Goal: Transaction & Acquisition: Purchase product/service

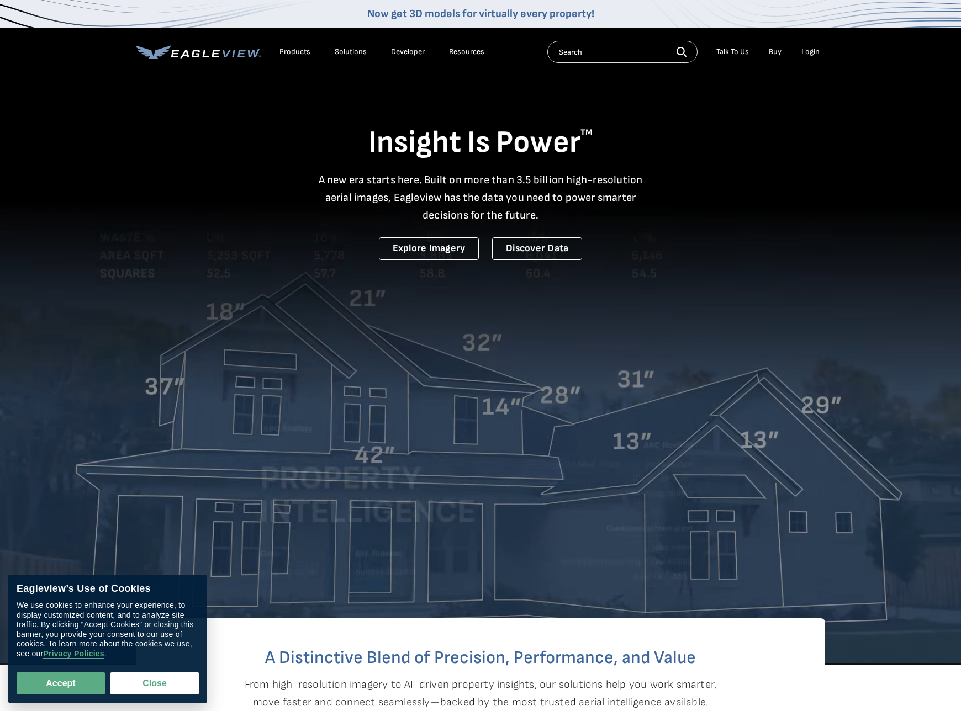
click at [813, 52] on div "Login" at bounding box center [810, 52] width 18 height 10
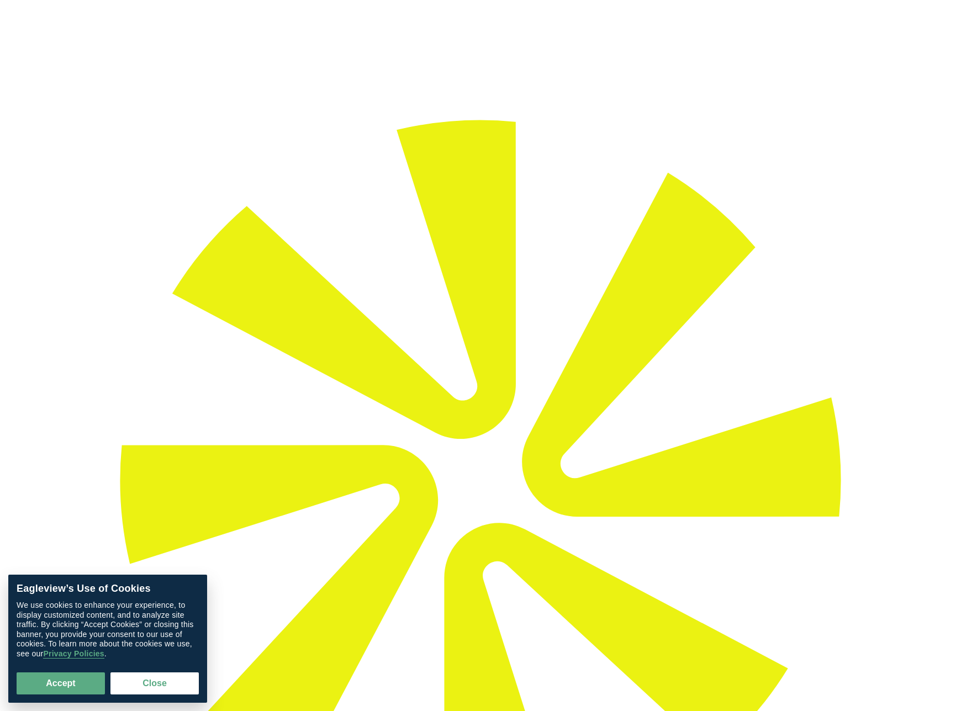
click at [63, 686] on button "Accept" at bounding box center [61, 684] width 88 height 22
checkbox input "true"
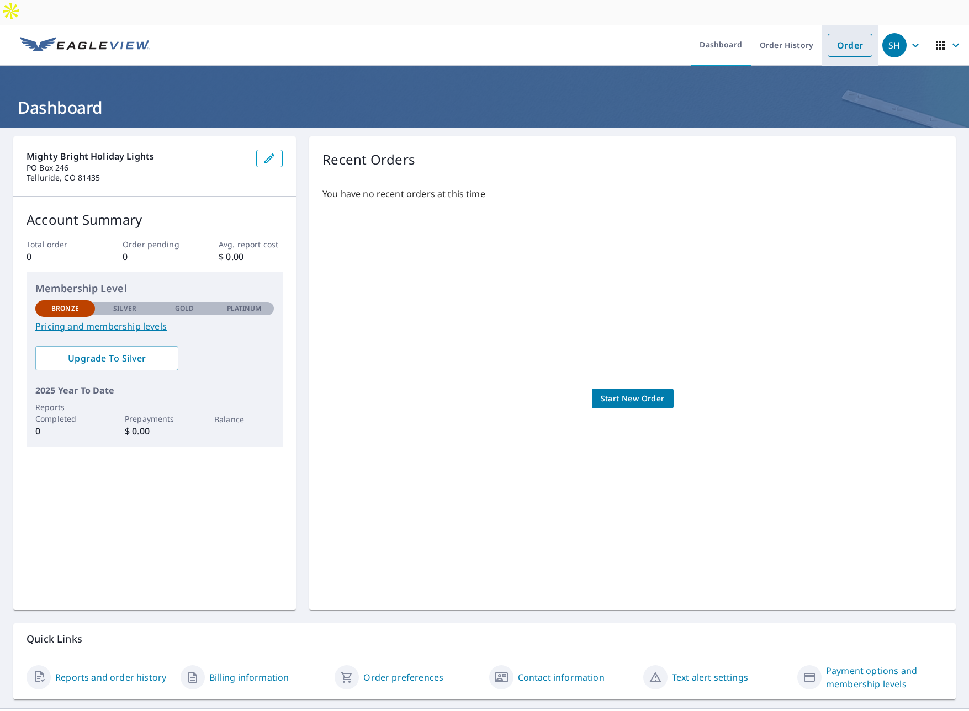
click at [838, 34] on link "Order" at bounding box center [850, 45] width 45 height 23
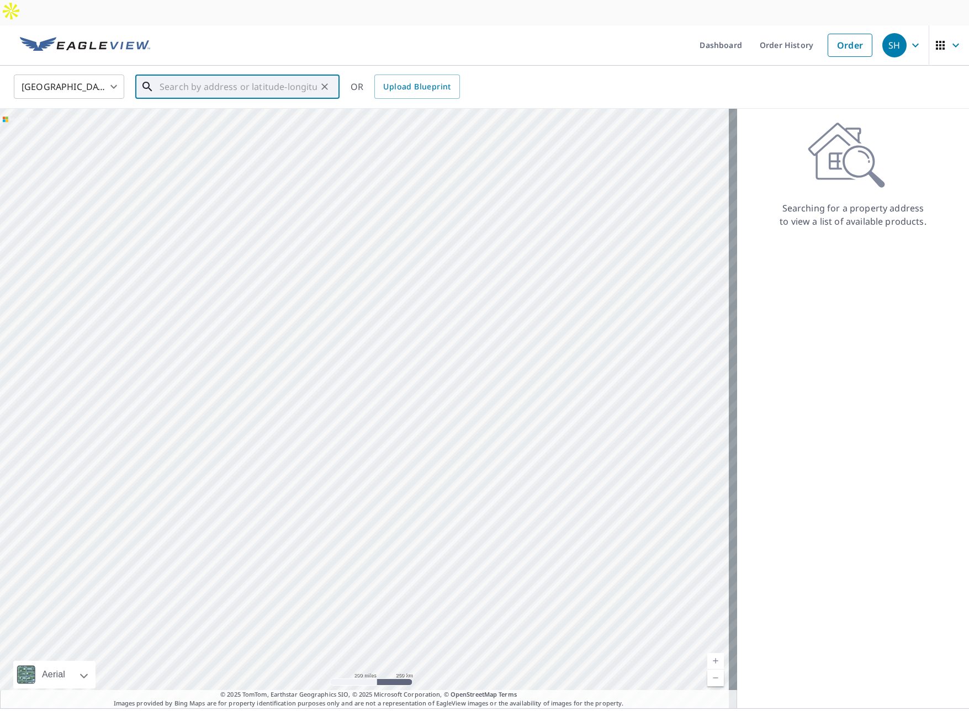
click at [287, 71] on input "text" at bounding box center [238, 86] width 157 height 31
click at [261, 105] on li "56 Saddle Horn Ln Telluride, CO 81435" at bounding box center [237, 124] width 204 height 38
type input "56 Saddle Horn Ln Telluride, CO 81435"
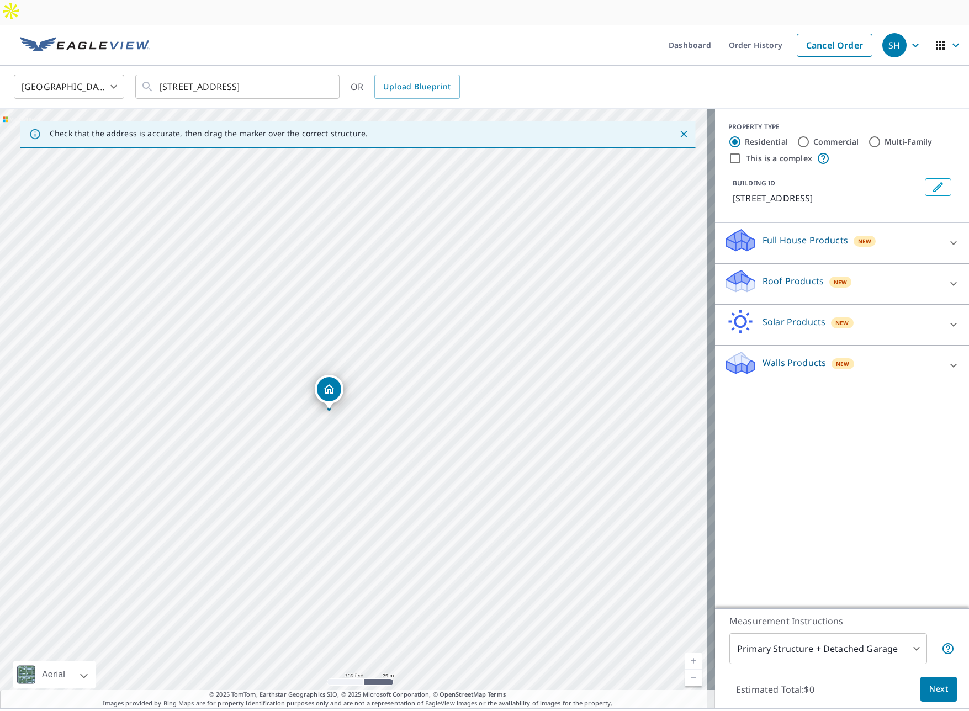
click at [763, 274] on p "Roof Products" at bounding box center [793, 280] width 61 height 13
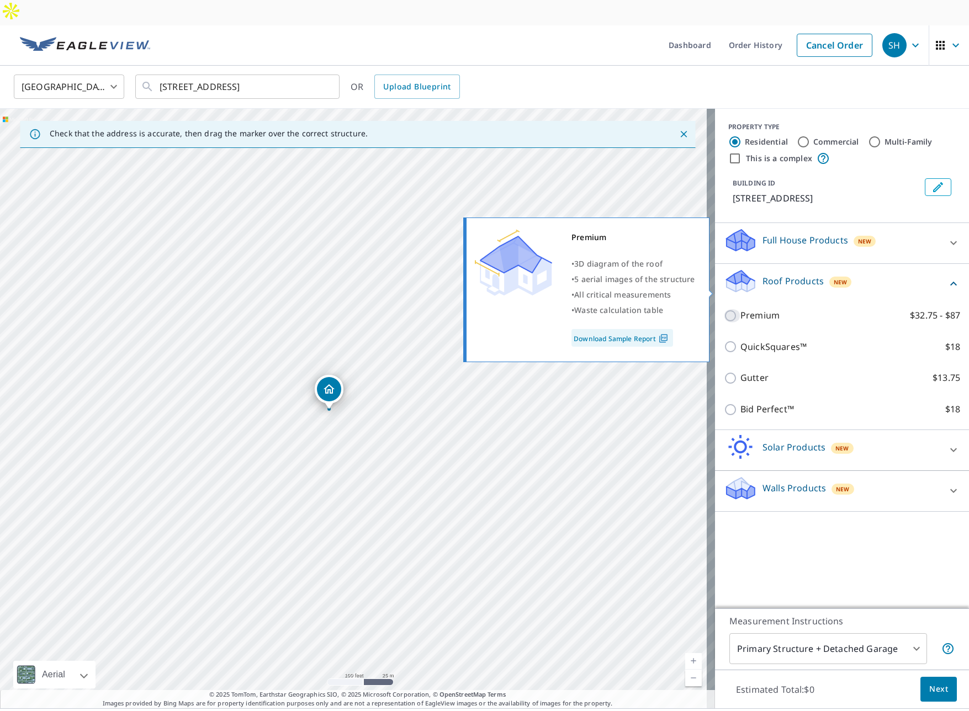
click at [724, 309] on input "Premium $32.75 - $87" at bounding box center [732, 315] width 17 height 13
checkbox input "true"
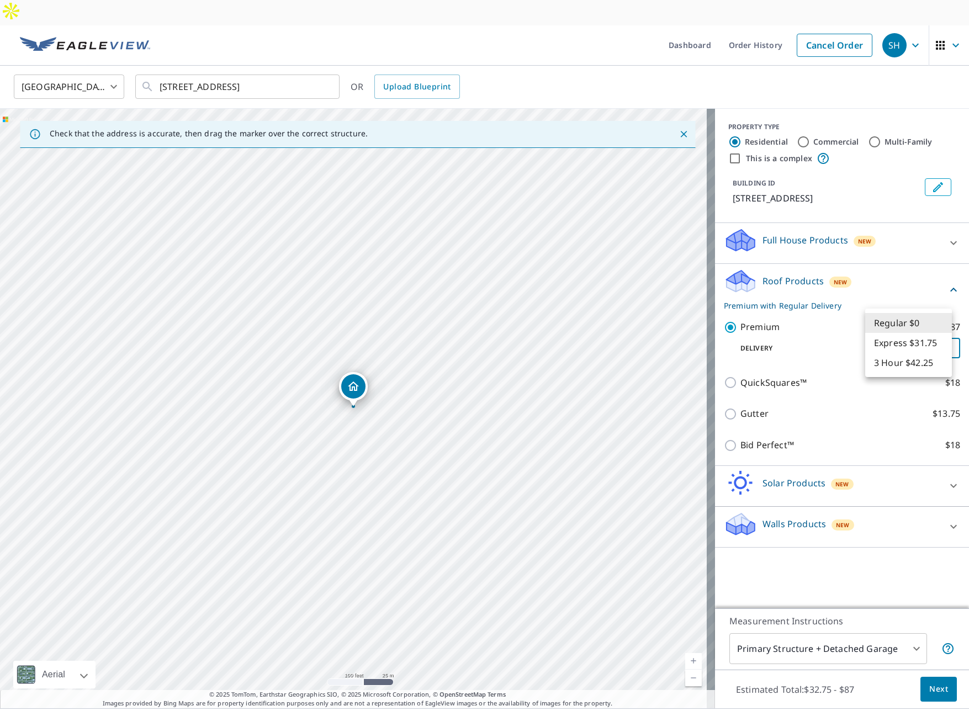
click at [897, 325] on body "SH SH Dashboard Order History Cancel Order SH United States US ​ 56 Saddle Horn…" at bounding box center [484, 368] width 969 height 737
click at [901, 339] on li "Express $31.75" at bounding box center [908, 343] width 87 height 20
type input "4"
click at [805, 300] on p "Premium with Express Delivery" at bounding box center [835, 306] width 223 height 12
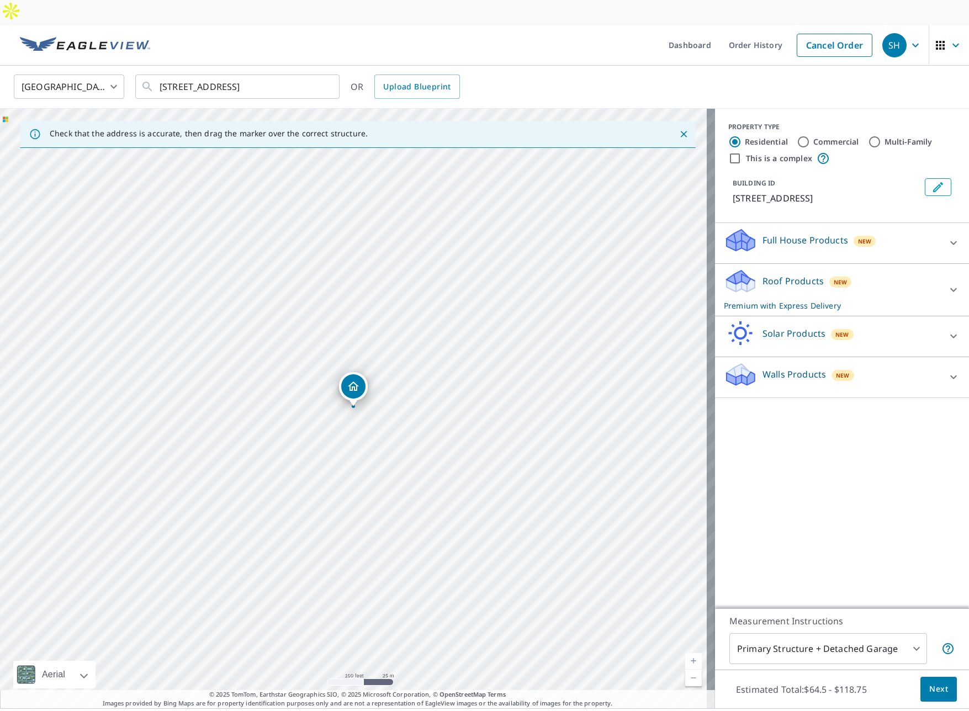
click at [805, 300] on p "Premium with Express Delivery" at bounding box center [832, 306] width 216 height 12
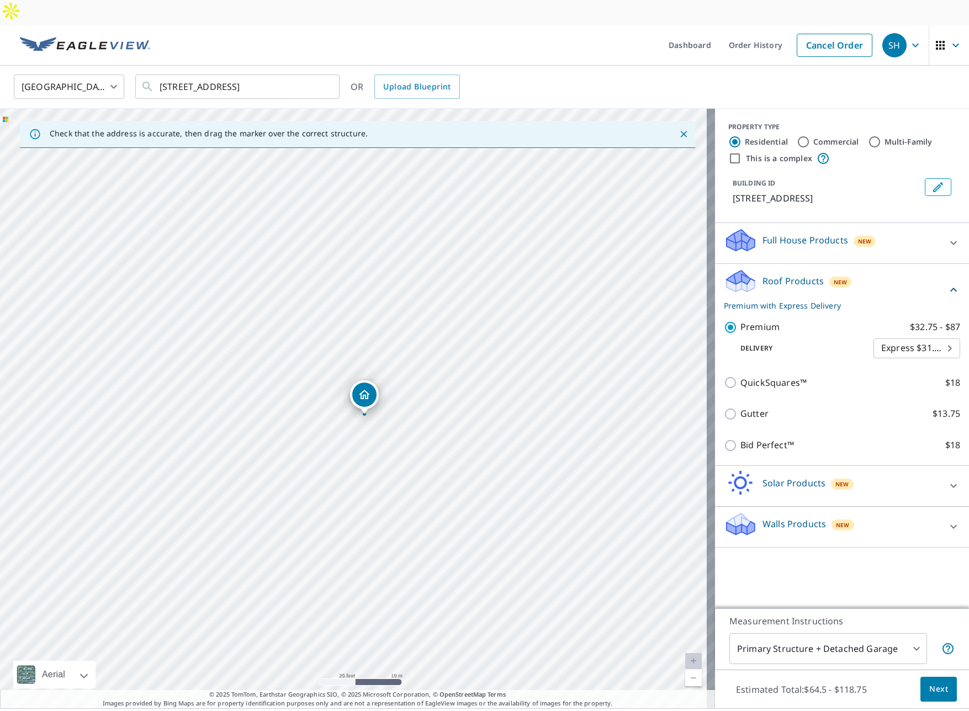
click at [818, 632] on body "SH SH Dashboard Order History Cancel Order SH United States US ​ 56 Saddle Horn…" at bounding box center [484, 368] width 969 height 737
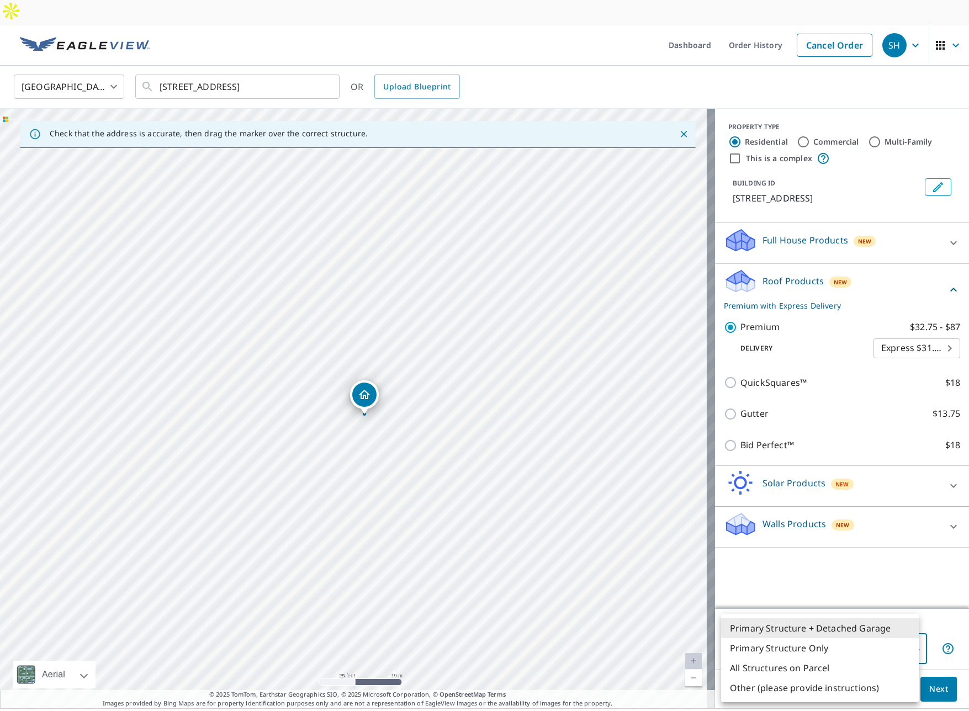
click at [826, 672] on li "All Structures on Parcel" at bounding box center [820, 668] width 198 height 20
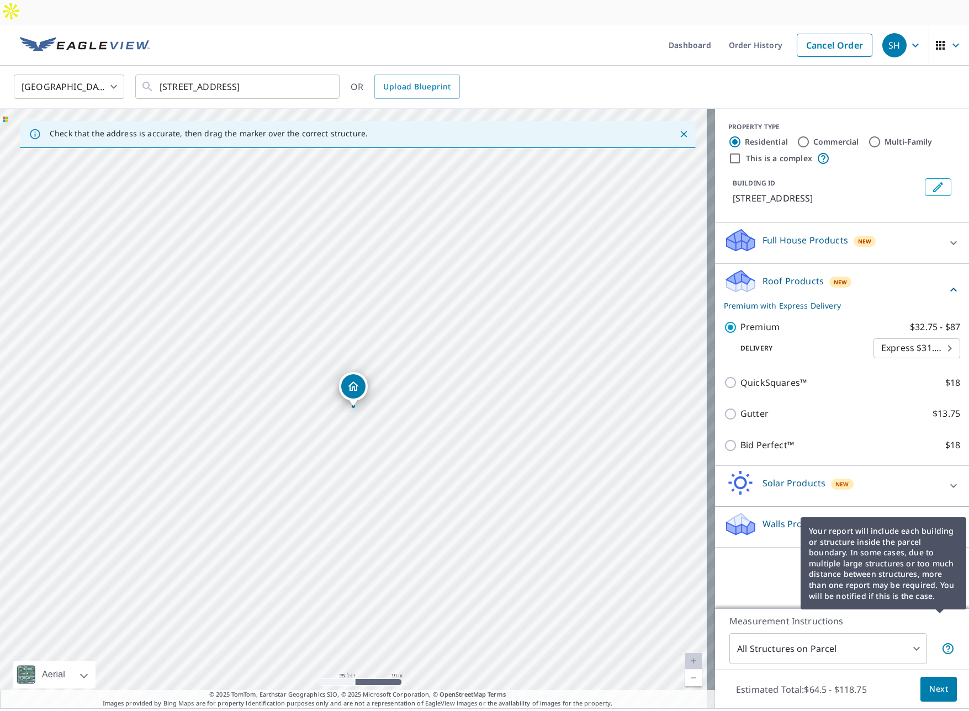
click at [942, 642] on icon at bounding box center [947, 648] width 13 height 13
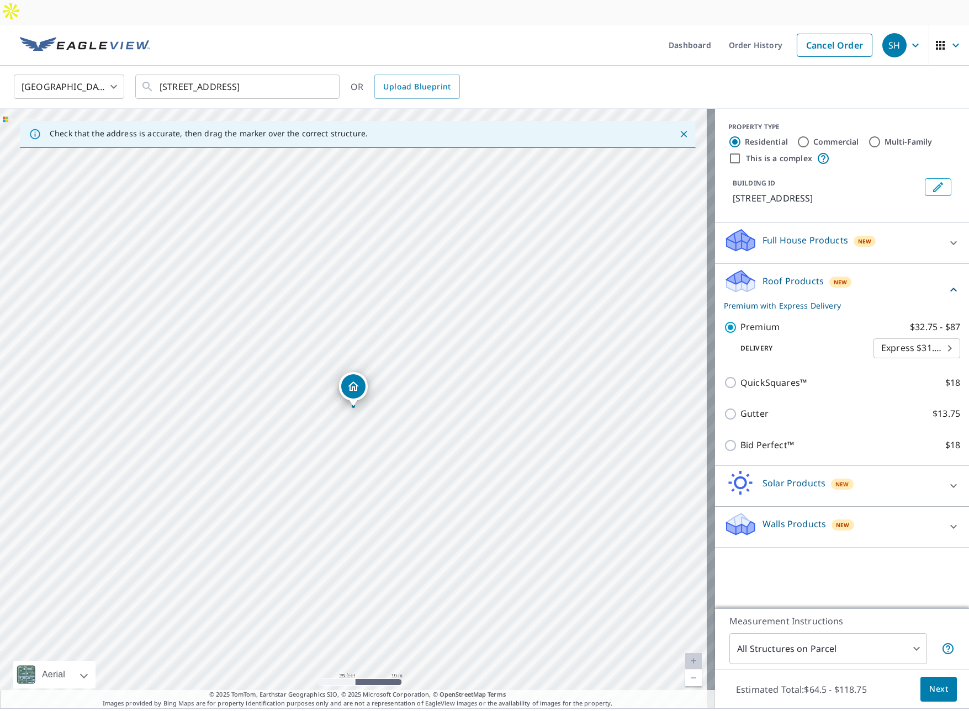
click at [813, 622] on body "SH SH Dashboard Order History Cancel Order SH United States US ​ 56 Saddle Horn…" at bounding box center [484, 368] width 969 height 737
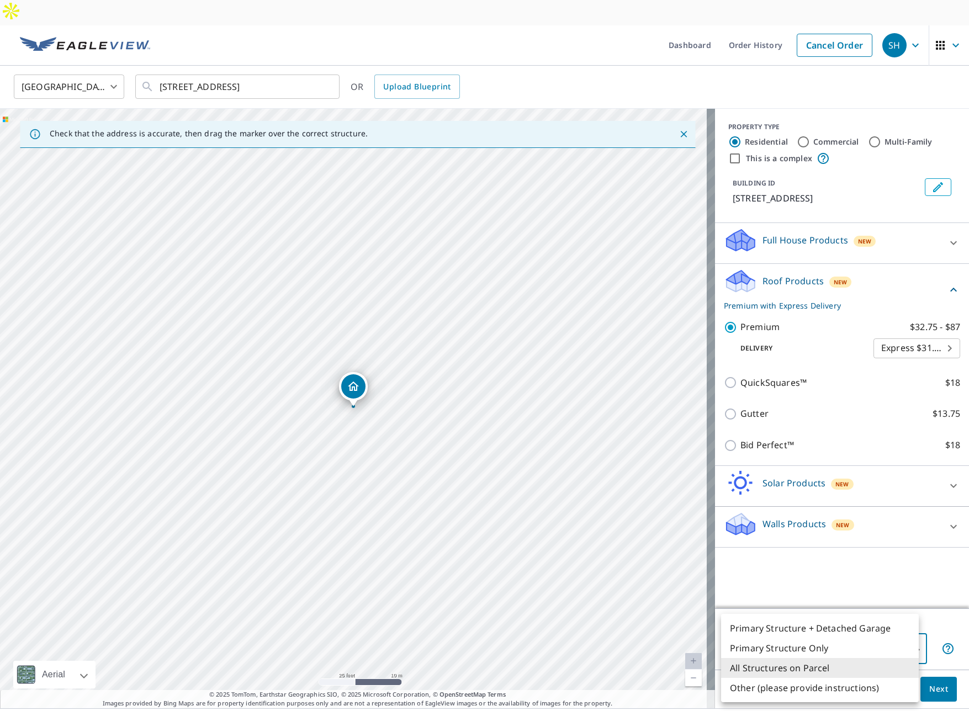
click at [799, 646] on li "Primary Structure Only" at bounding box center [820, 648] width 198 height 20
type input "2"
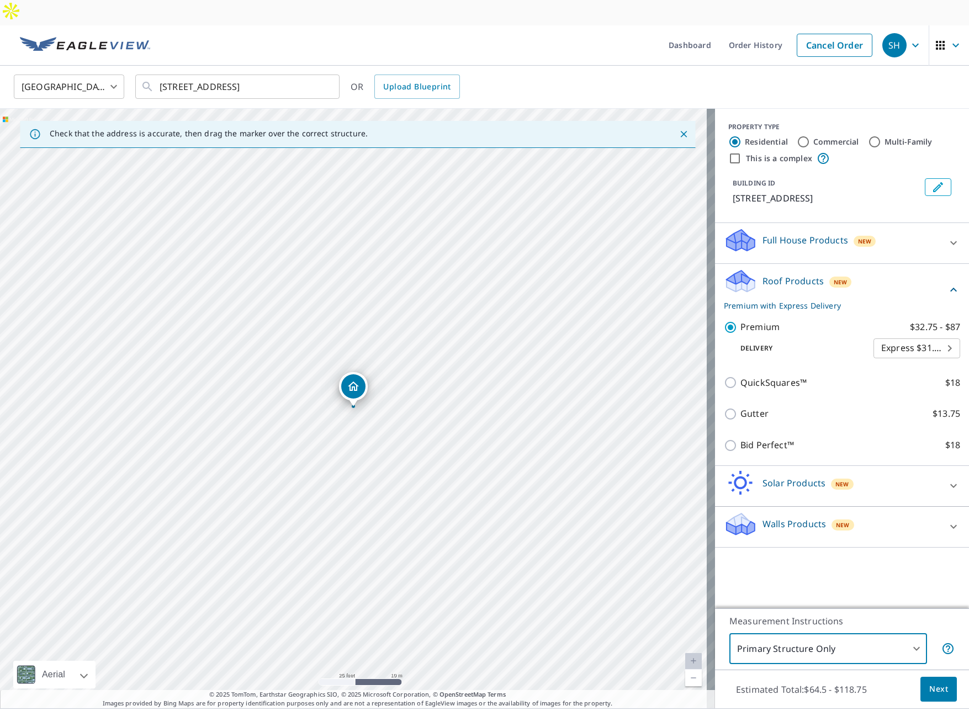
click at [953, 609] on div "Measurement Instructions Primary Structure Only 2 ​" at bounding box center [842, 639] width 254 height 61
click at [897, 552] on div "PROPERTY TYPE Residential Commercial Multi-Family This is a complex BUILDING ID…" at bounding box center [842, 359] width 254 height 500
click at [883, 326] on body "SH SH Dashboard Order History Cancel Order SH United States US ​ 56 Saddle Horn…" at bounding box center [484, 368] width 969 height 737
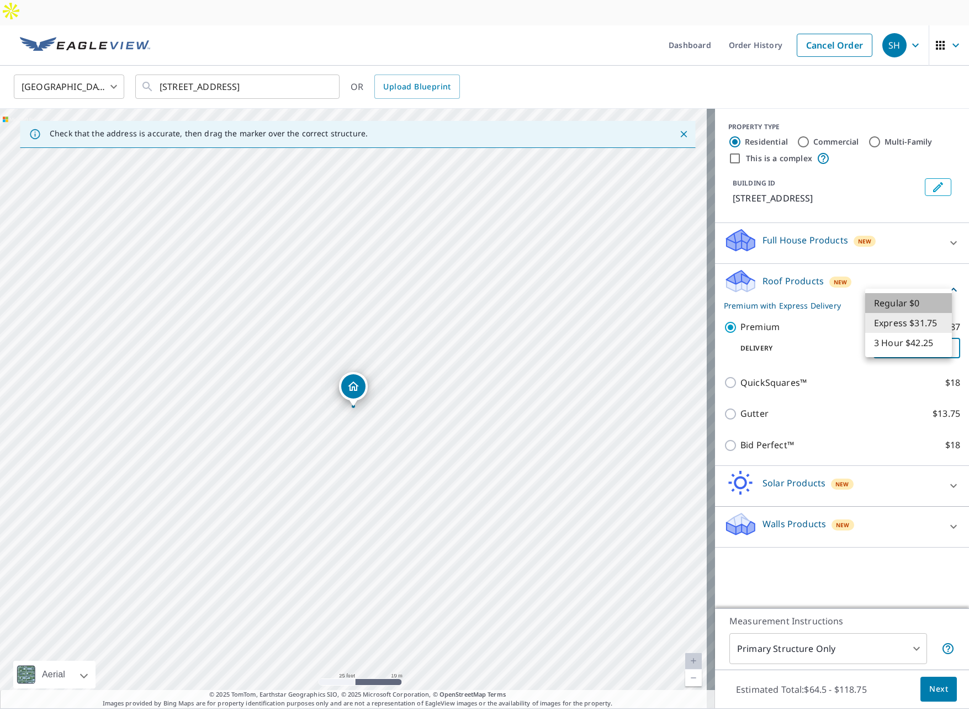
click at [887, 307] on li "Regular $0" at bounding box center [908, 303] width 87 height 20
click at [884, 320] on body "SH SH Dashboard Order History Cancel Order SH United States US ​ 56 Saddle Horn…" at bounding box center [484, 368] width 969 height 737
click at [883, 339] on li "Express $31.75" at bounding box center [908, 343] width 87 height 20
click at [888, 325] on body "SH SH Dashboard Order History Cancel Order SH United States US ​ 56 Saddle Horn…" at bounding box center [484, 368] width 969 height 737
click at [892, 344] on li "3 Hour $42.25" at bounding box center [908, 343] width 87 height 20
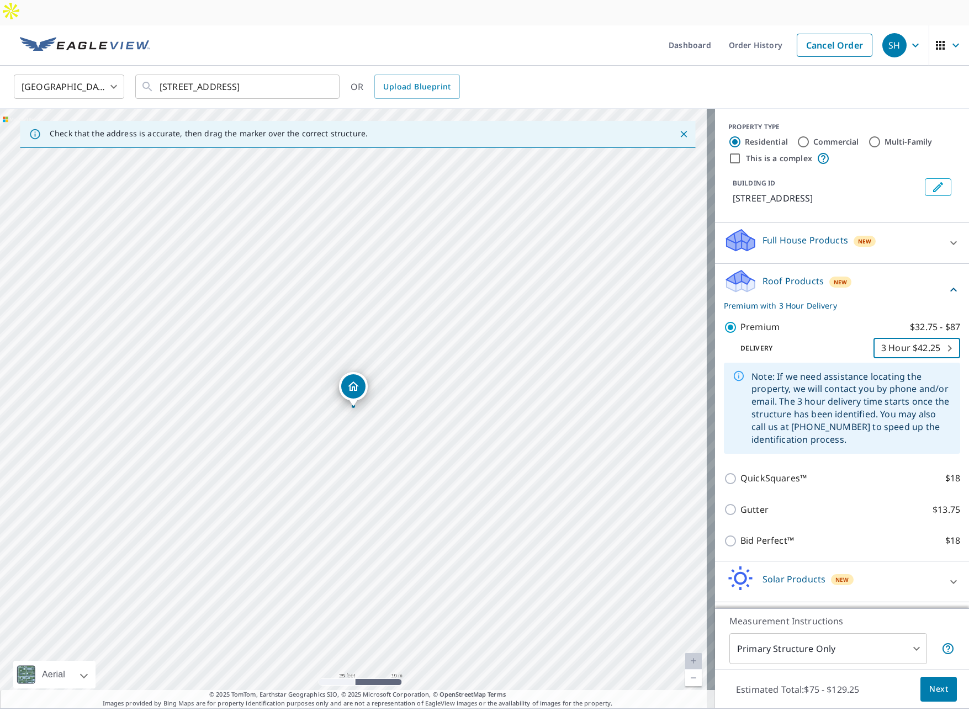
click at [734, 371] on icon at bounding box center [739, 376] width 10 height 10
click at [953, 44] on icon "button" at bounding box center [956, 46] width 7 height 4
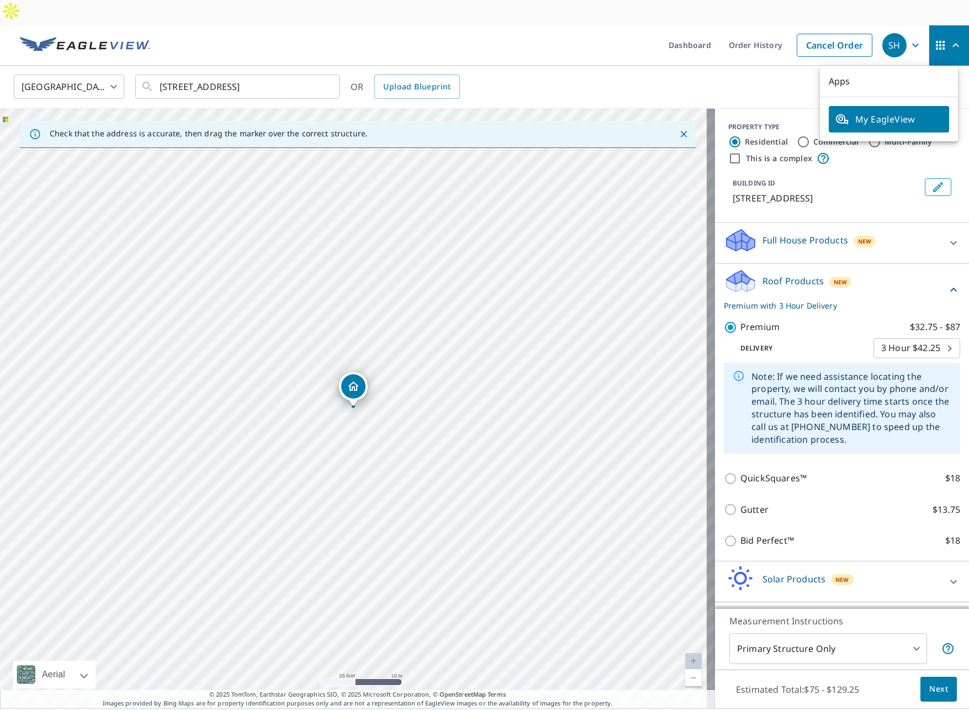
click at [552, 74] on div "United States US ​ 56 Saddle Horn Ln Telluride, CO 81435 ​ OR Upload Blueprint" at bounding box center [481, 87] width 950 height 26
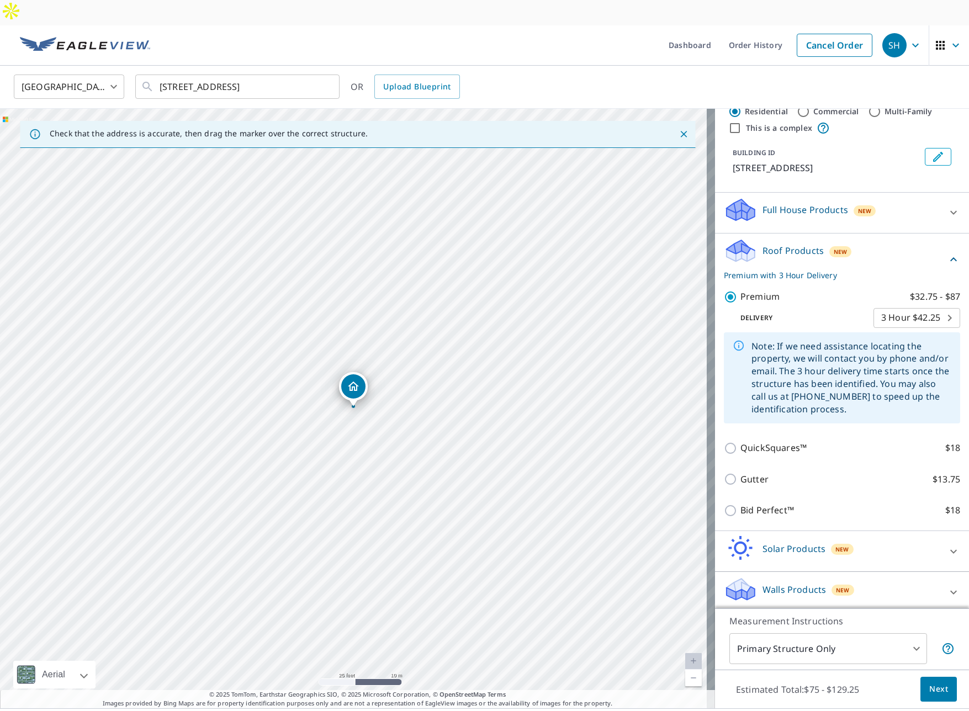
click at [896, 302] on body "SH SH Dashboard Order History Cancel Order SH United States US ​ 56 Saddle Horn…" at bounding box center [484, 368] width 969 height 737
click at [882, 275] on li "Express $31.75" at bounding box center [900, 273] width 87 height 20
type input "4"
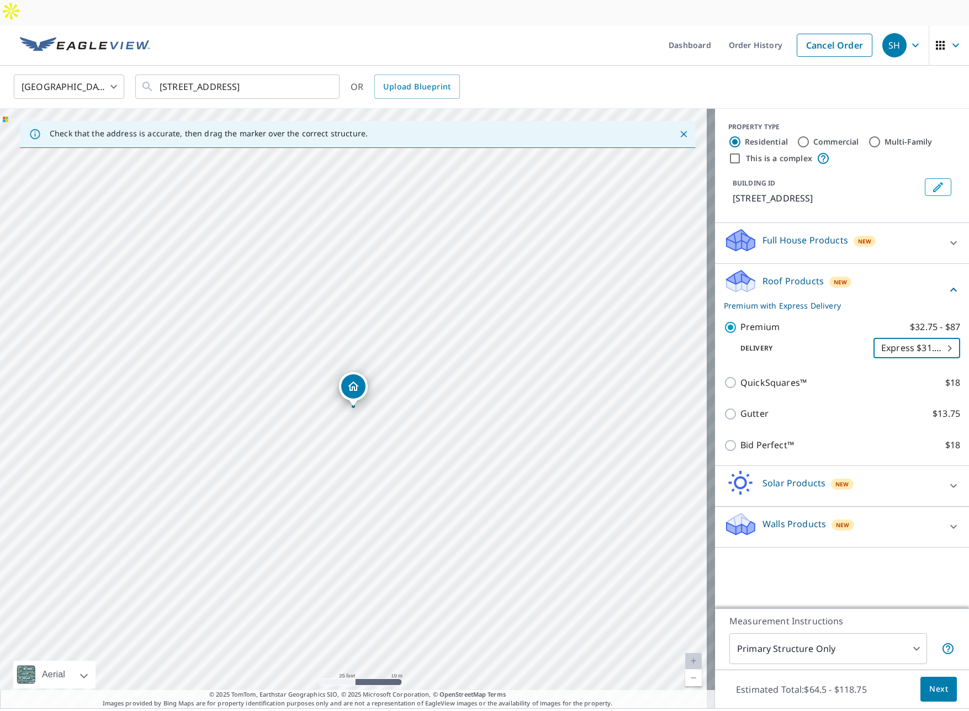
click at [828, 626] on body "SH SH Dashboard Order History Cancel Order SH United States US ​ 56 Saddle Horn…" at bounding box center [484, 368] width 969 height 737
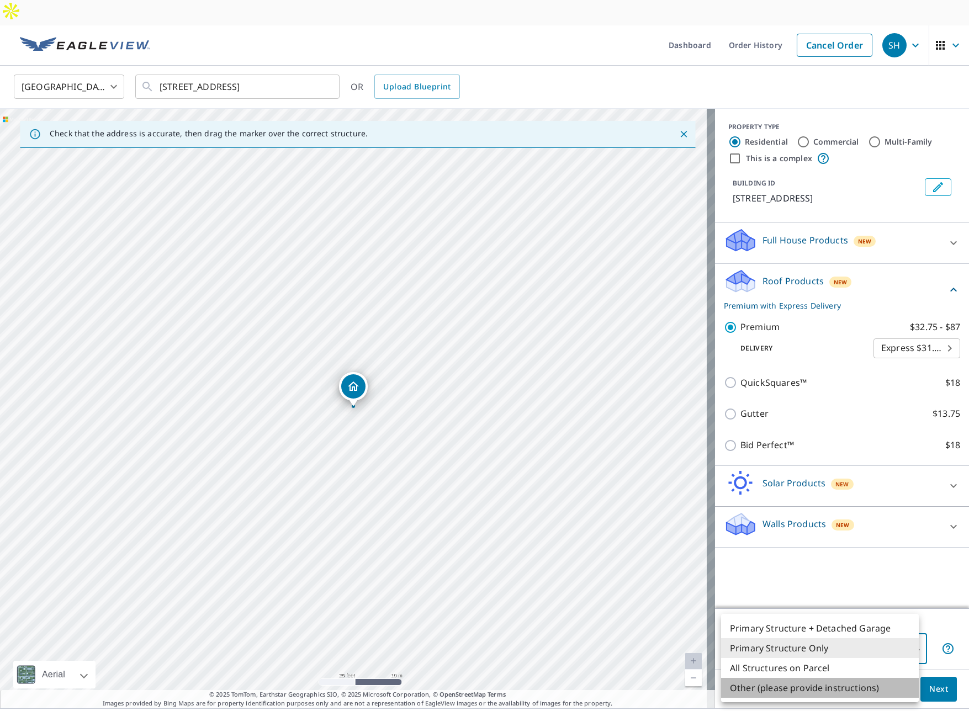
click at [830, 687] on li "Other (please provide instructions)" at bounding box center [820, 688] width 198 height 20
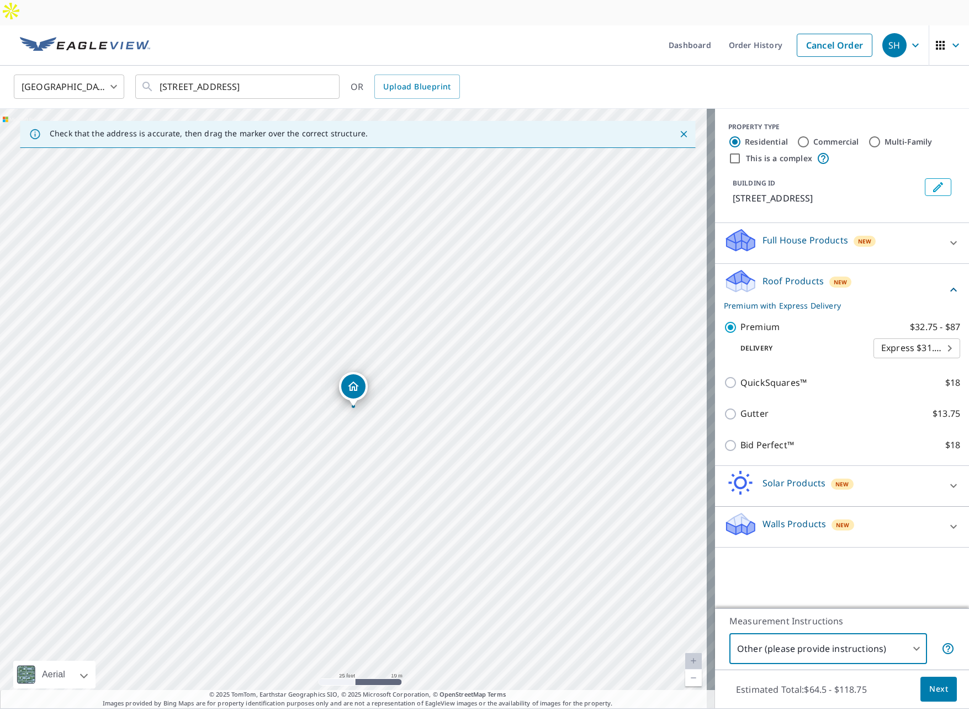
click at [875, 622] on body "SH SH Dashboard Order History Cancel Order SH United States US ​ 56 Saddle Horn…" at bounding box center [484, 368] width 969 height 737
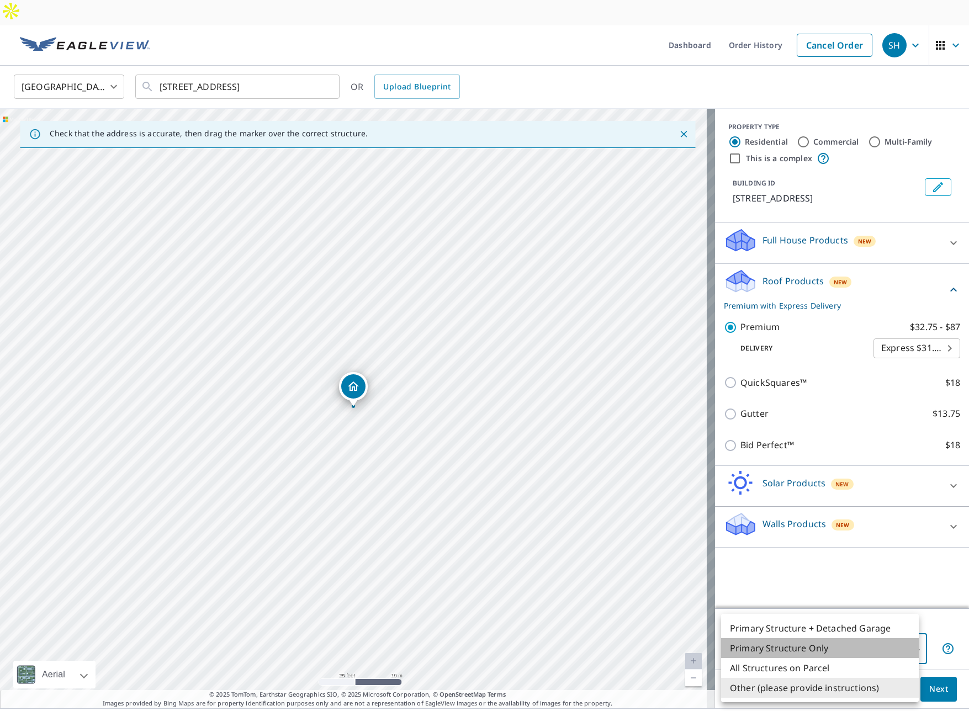
click at [847, 647] on li "Primary Structure Only" at bounding box center [820, 648] width 198 height 20
type input "2"
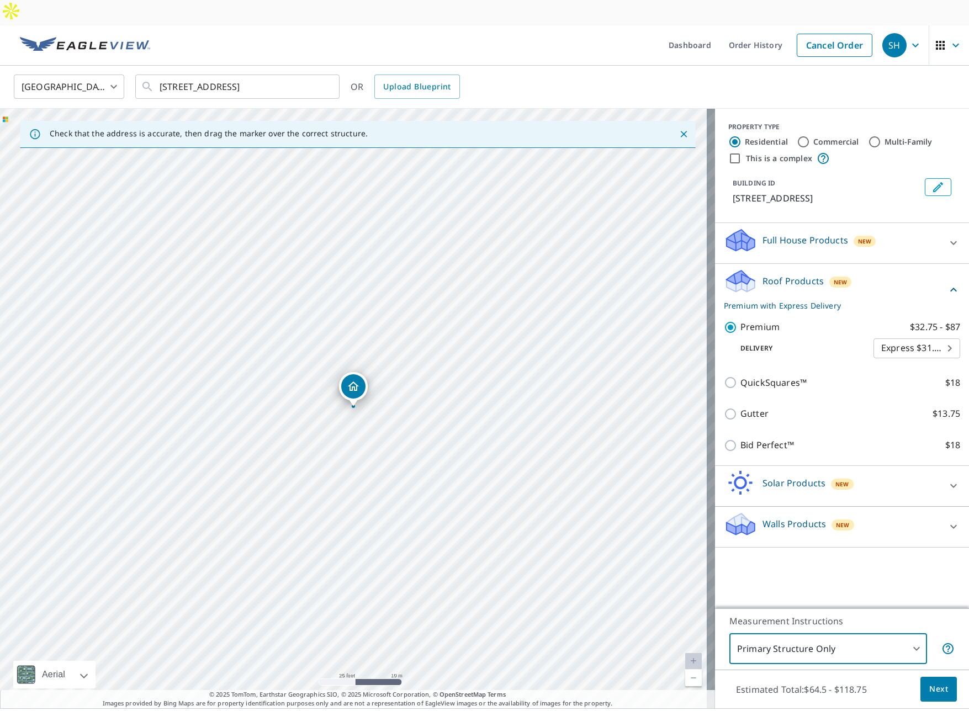
click at [929, 683] on span "Next" at bounding box center [938, 690] width 19 height 14
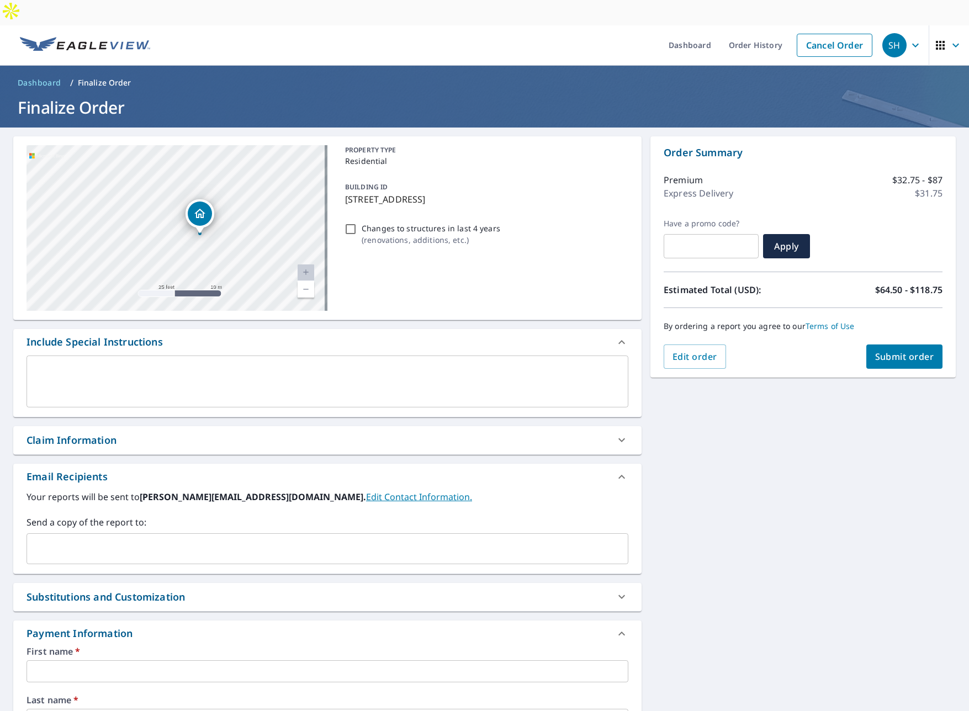
click at [125, 433] on div "Claim Information" at bounding box center [318, 440] width 582 height 15
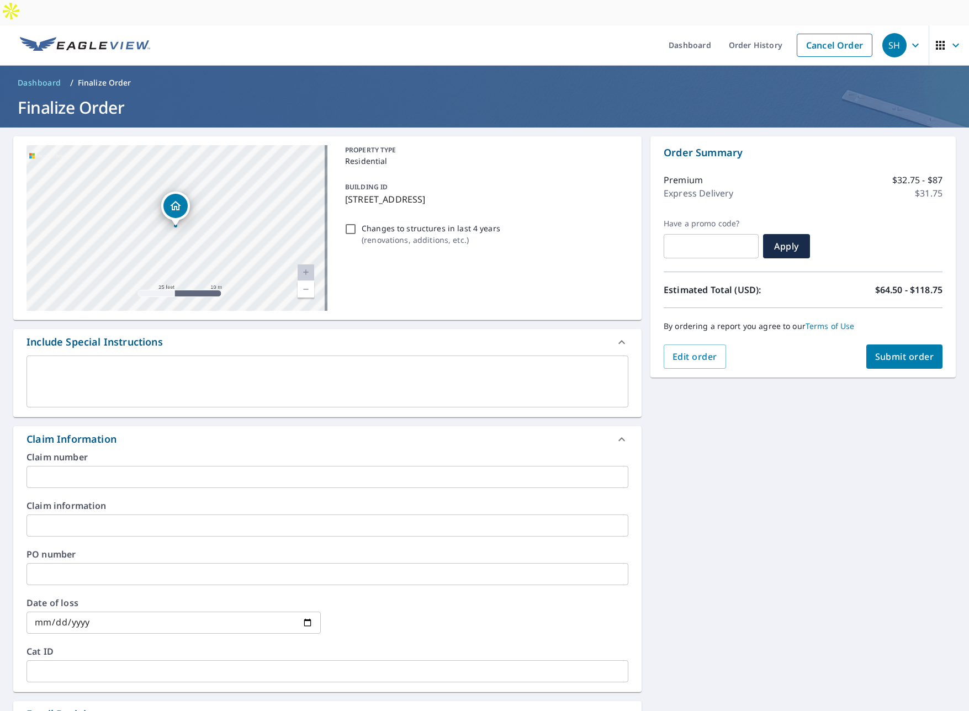
click at [115, 432] on div "Claim Information" at bounding box center [72, 439] width 90 height 15
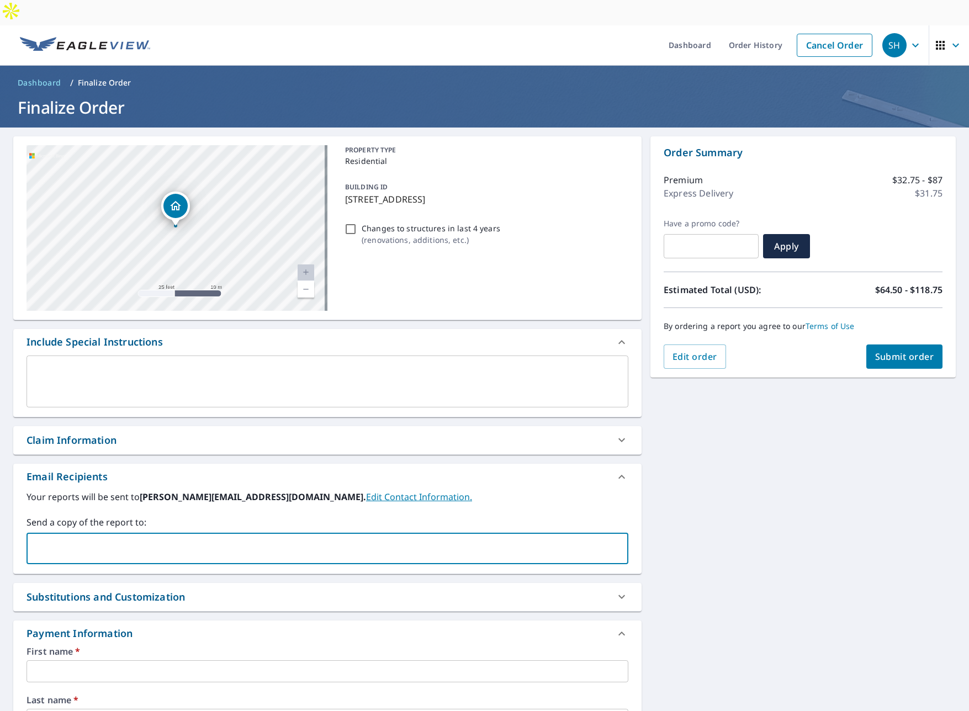
click at [142, 538] on input "text" at bounding box center [318, 548] width 575 height 21
type input "steve@getmightybright.com"
type input "Steve"
type input "Haag"
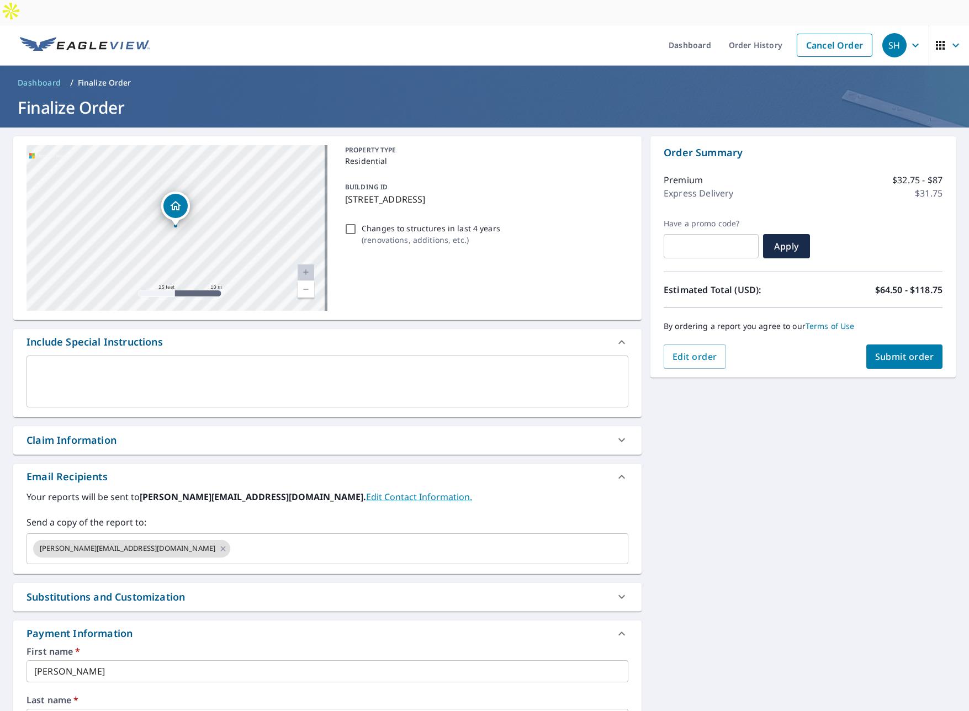
click at [262, 516] on label "Send a copy of the report to:" at bounding box center [328, 522] width 602 height 13
click at [345, 223] on input "Changes to structures in last 4 years ( renovations, additions, etc. )" at bounding box center [350, 229] width 13 height 13
click at [457, 260] on div "PROPERTY TYPE Residential BUILDING ID 56 Saddle Horn Ln, Telluride, CO, 81435 C…" at bounding box center [485, 228] width 288 height 166
click at [346, 223] on input "Changes to structures in last 4 years ( renovations, additions, etc. )" at bounding box center [350, 229] width 13 height 13
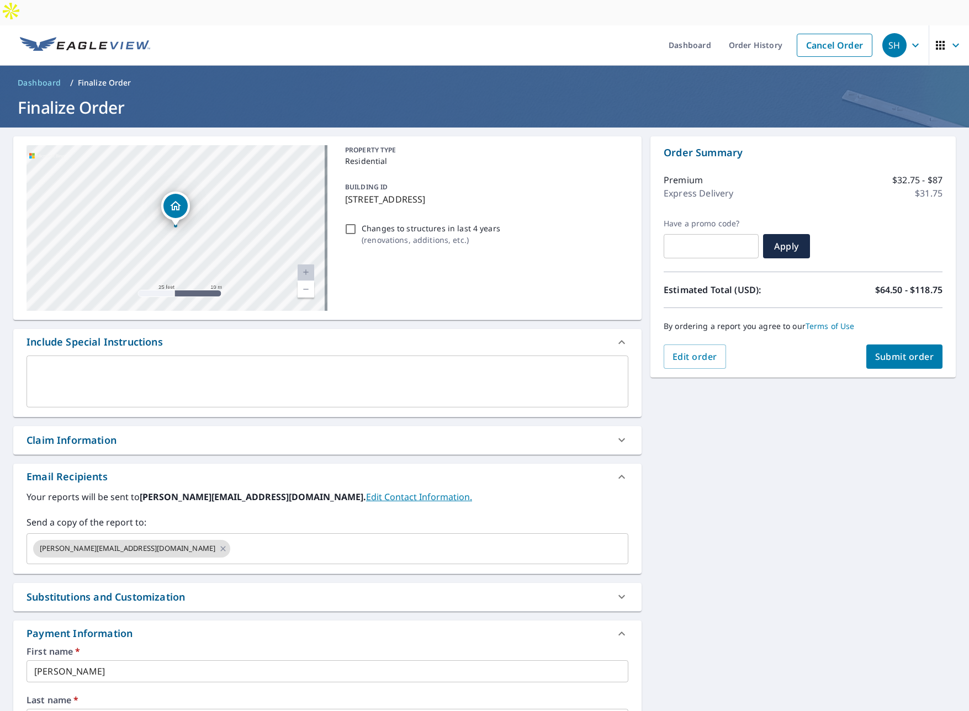
checkbox input "true"
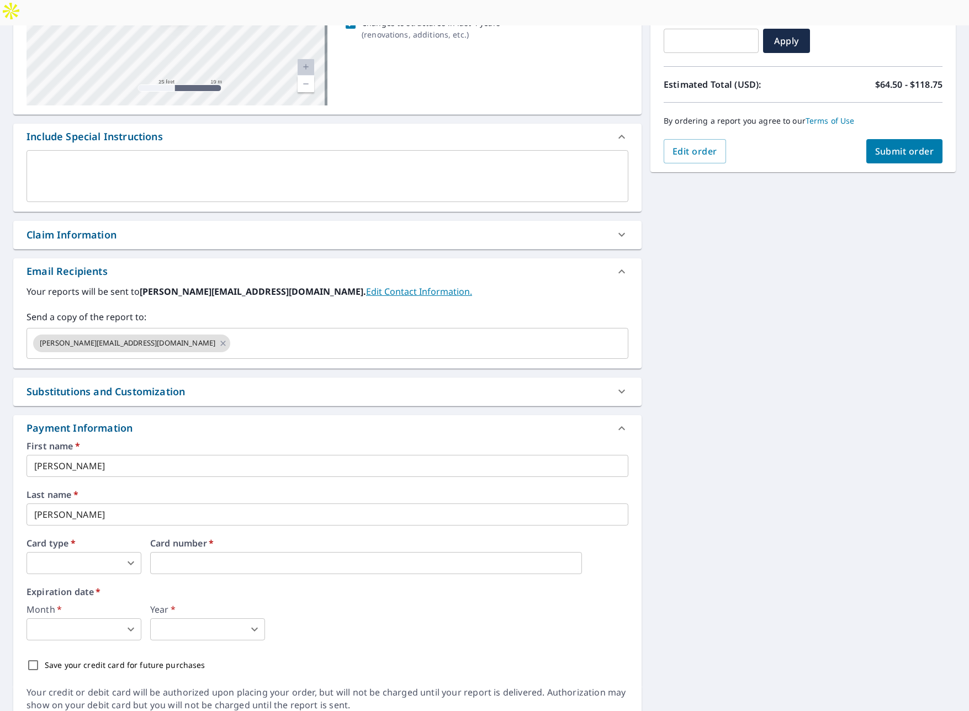
scroll to position [227, 0]
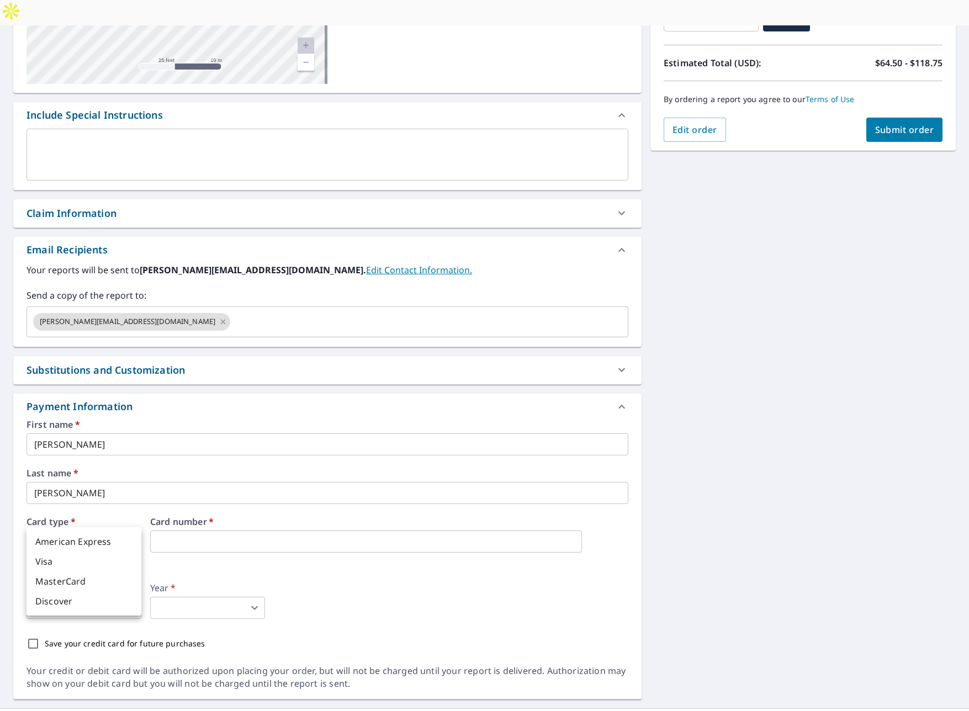
click at [74, 518] on body "SH SH Dashboard Order History Cancel Order SH Dashboard / Finalize Order Finali…" at bounding box center [484, 368] width 969 height 737
click at [52, 566] on li "Visa" at bounding box center [84, 562] width 115 height 20
type input "2"
click at [87, 589] on body "SH SH Dashboard Order History Cancel Order SH Dashboard / Finalize Order Finali…" at bounding box center [484, 368] width 969 height 737
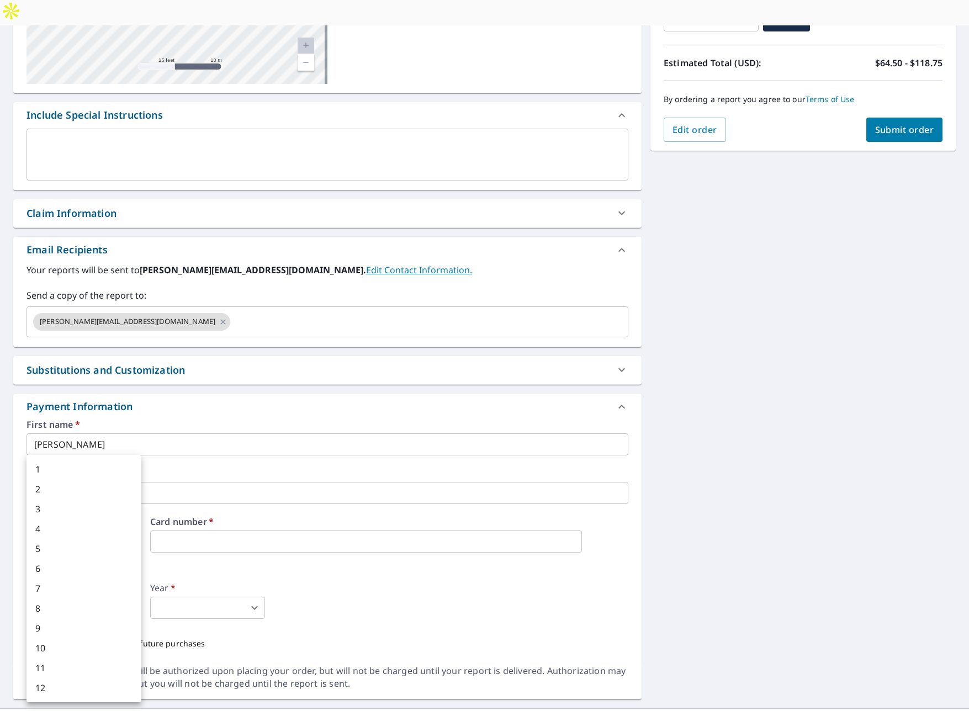
click at [68, 629] on li "9" at bounding box center [84, 628] width 115 height 20
type input "9"
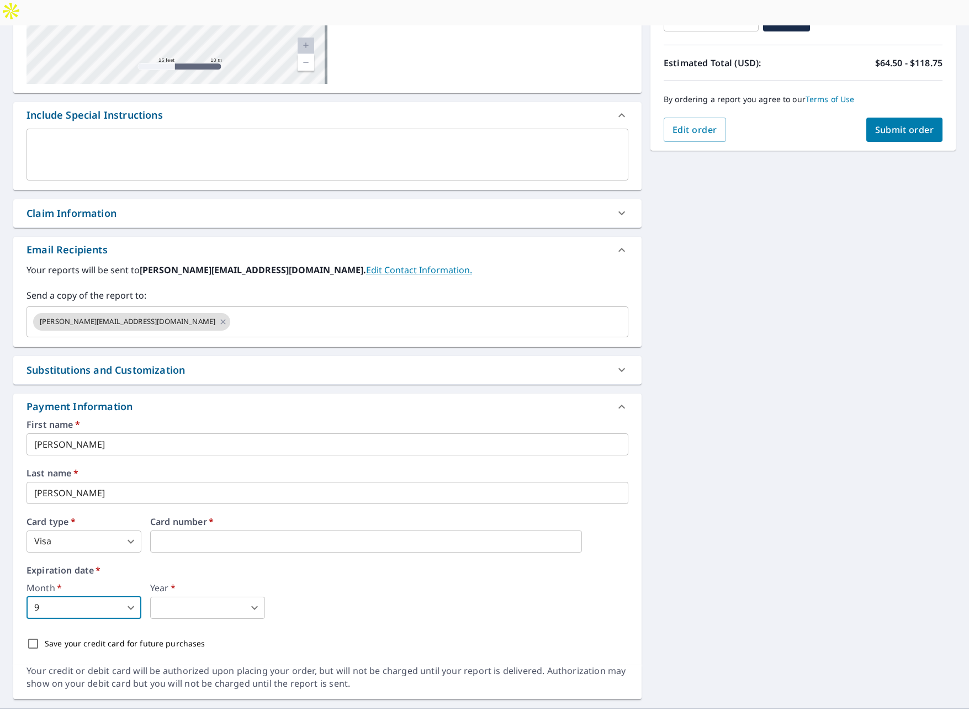
click at [210, 596] on div "First name   * Steve ​ Last name   * Haag ​ Card type   * Visa 2 ​ Card number …" at bounding box center [328, 537] width 602 height 235
click at [211, 591] on body "SH SH Dashboard Order History Cancel Order SH Dashboard / Finalize Order Finali…" at bounding box center [484, 368] width 969 height 737
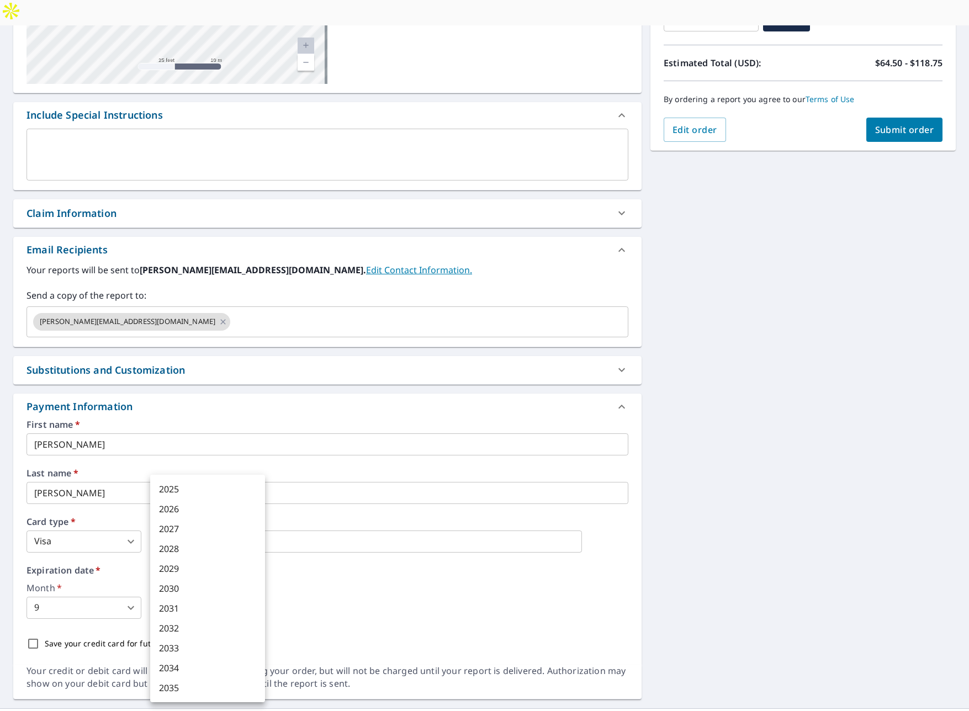
click at [202, 591] on li "2030" at bounding box center [207, 589] width 115 height 20
type input "2030"
click at [57, 638] on p "Save your credit card for future purchases" at bounding box center [125, 644] width 161 height 12
click at [45, 632] on input "Save your credit card for future purchases" at bounding box center [33, 643] width 23 height 23
checkbox input "true"
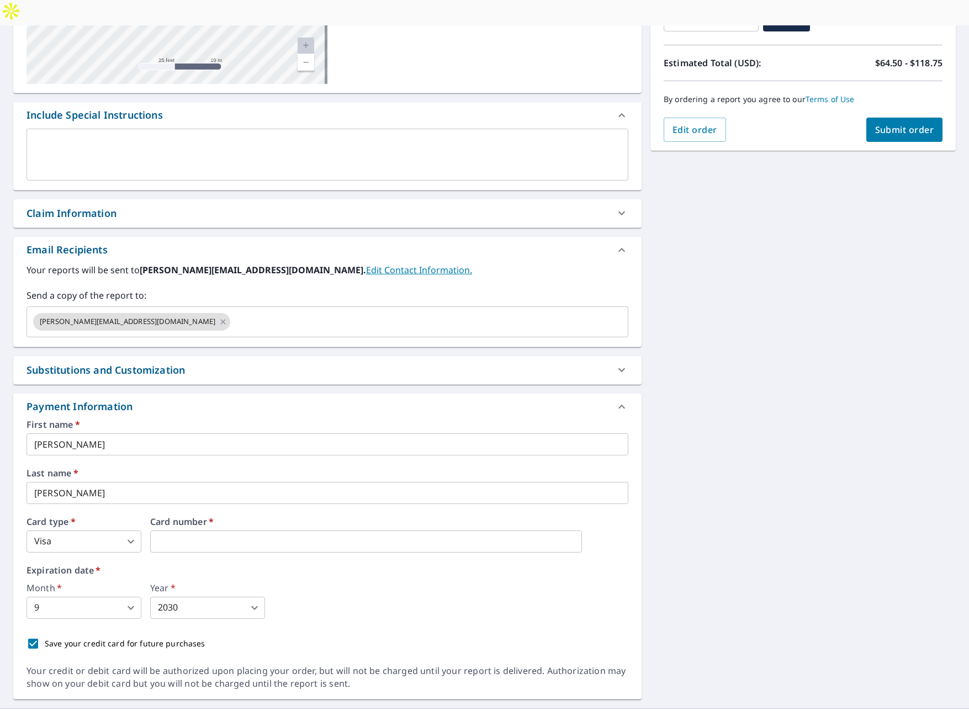
click at [430, 584] on div "Month   * 9 9 ​ Year   * 2030 2030 ​" at bounding box center [328, 601] width 602 height 35
click at [728, 435] on div "56 Saddle Horn Ln Telluride, CO 81435 Aerial Road A standard road map Aerial A …" at bounding box center [484, 305] width 969 height 808
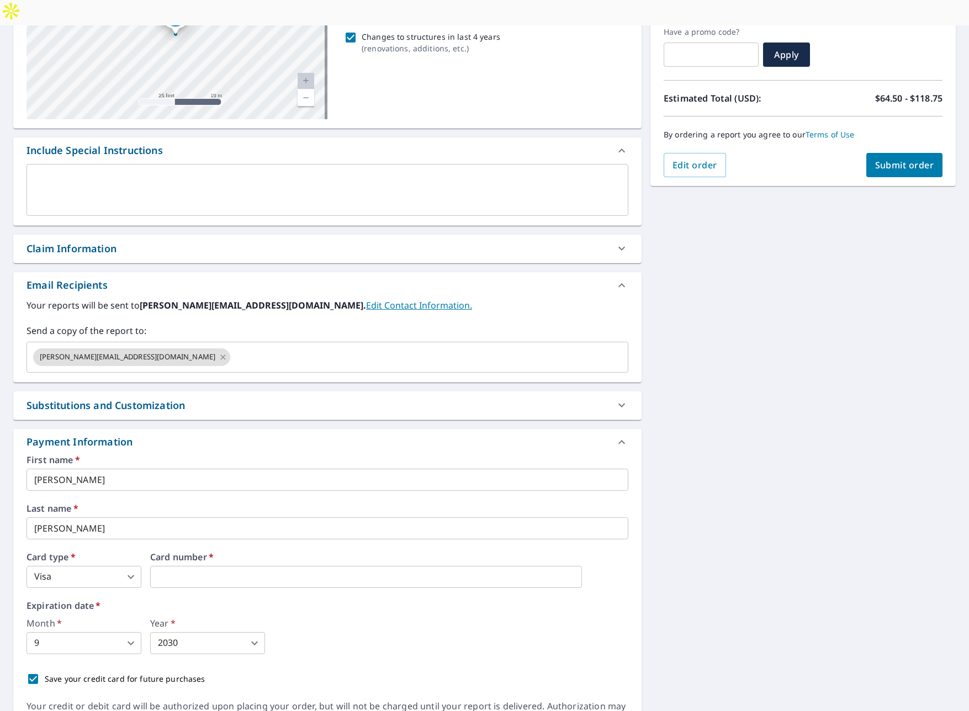
scroll to position [184, 0]
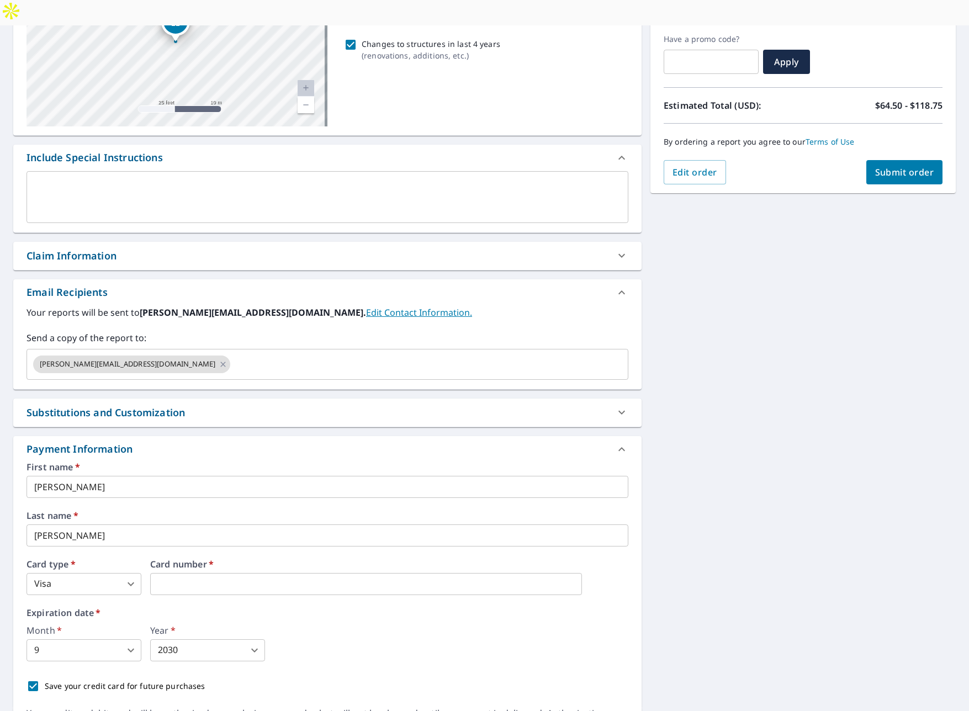
click at [616, 406] on icon at bounding box center [621, 412] width 13 height 13
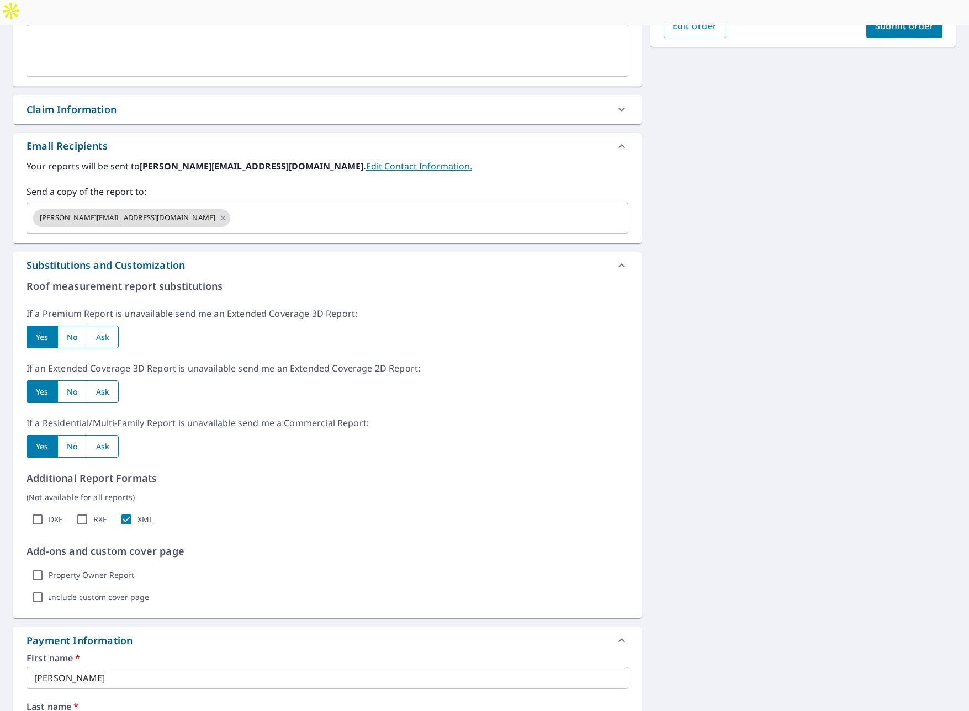
scroll to position [0, 0]
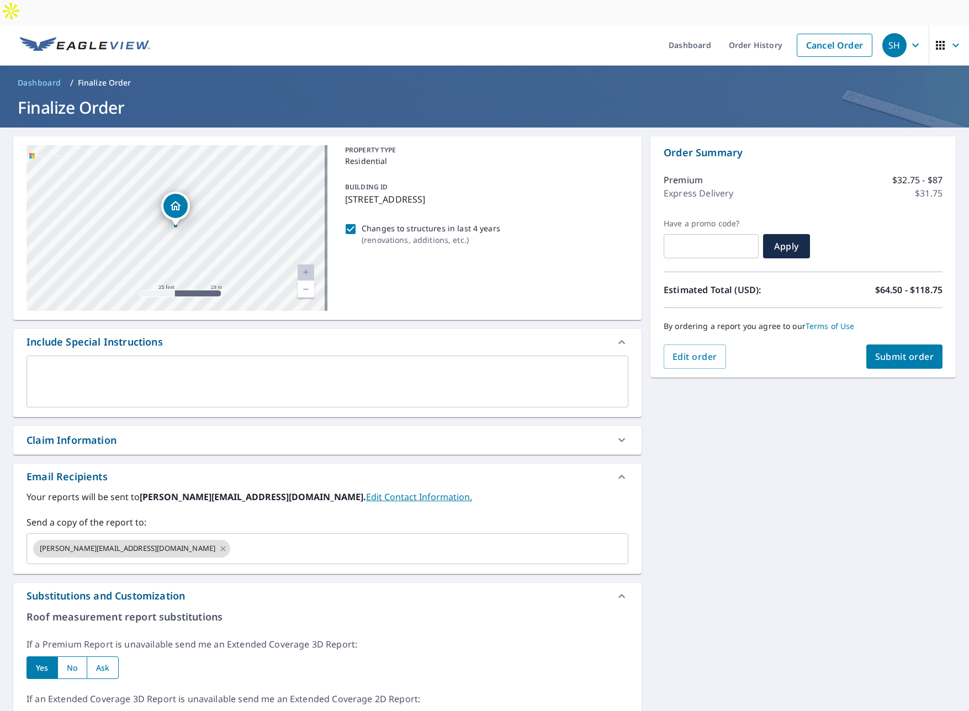
click at [901, 351] on span "Submit order" at bounding box center [904, 357] width 59 height 12
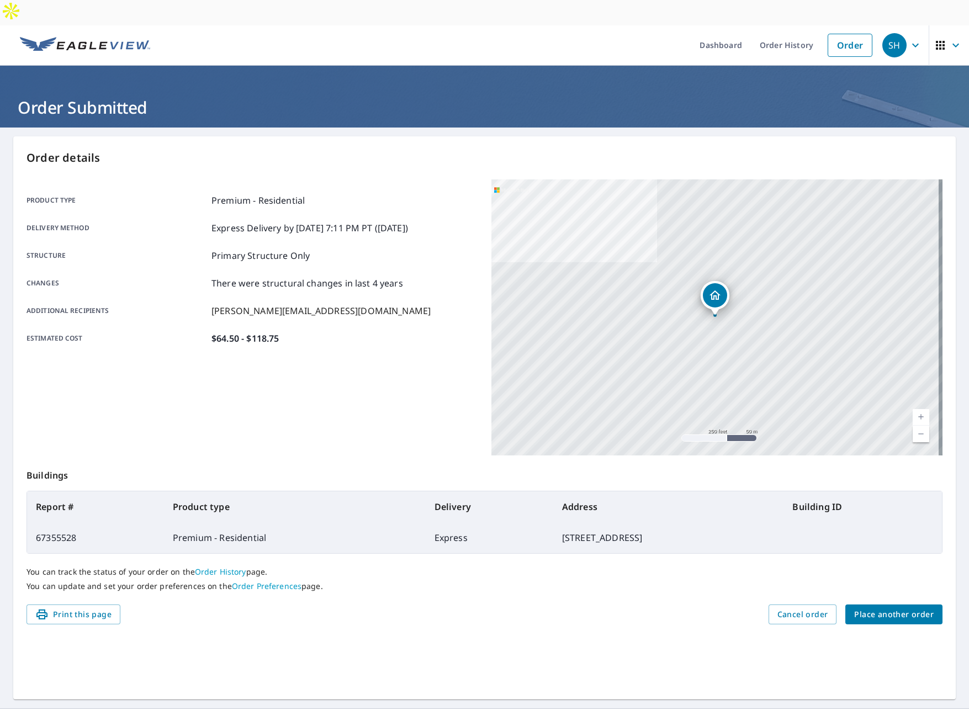
click at [918, 608] on span "Place another order" at bounding box center [894, 615] width 80 height 14
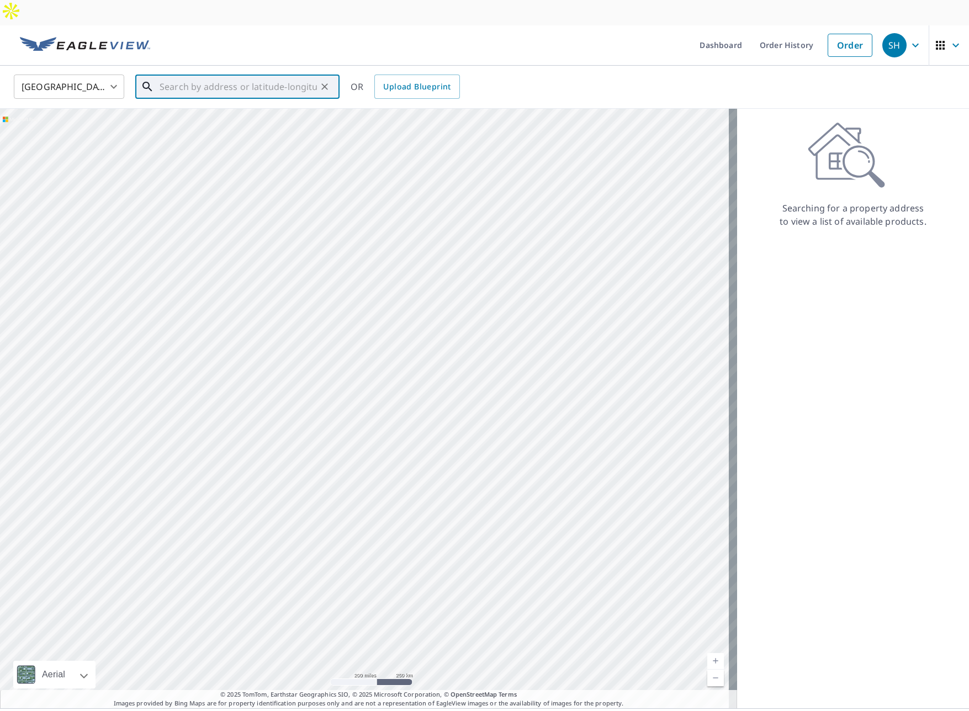
click at [169, 71] on input "text" at bounding box center [238, 86] width 157 height 31
click at [221, 125] on p "Ridgway, CO 81432" at bounding box center [243, 130] width 173 height 11
type input "1458 Ponderosa Dr Ridgway, CO 81432"
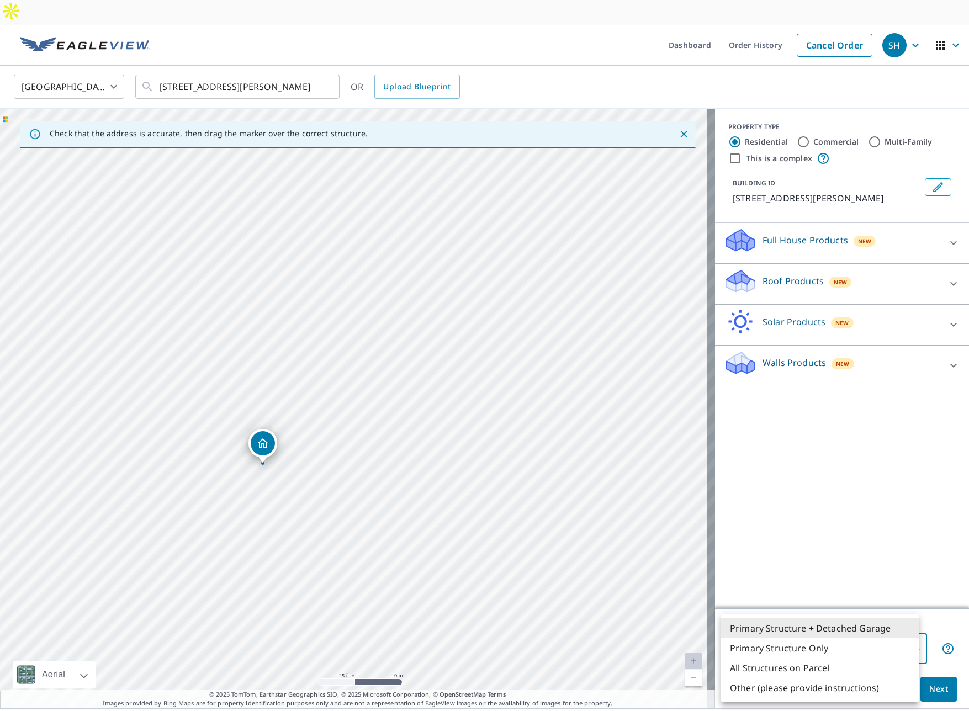
click at [848, 631] on body "SH SH Dashboard Order History Cancel Order SH United States US ​ 1458 Ponderosa…" at bounding box center [484, 368] width 969 height 737
click at [849, 626] on li "Primary Structure + Detached Garage" at bounding box center [820, 628] width 198 height 20
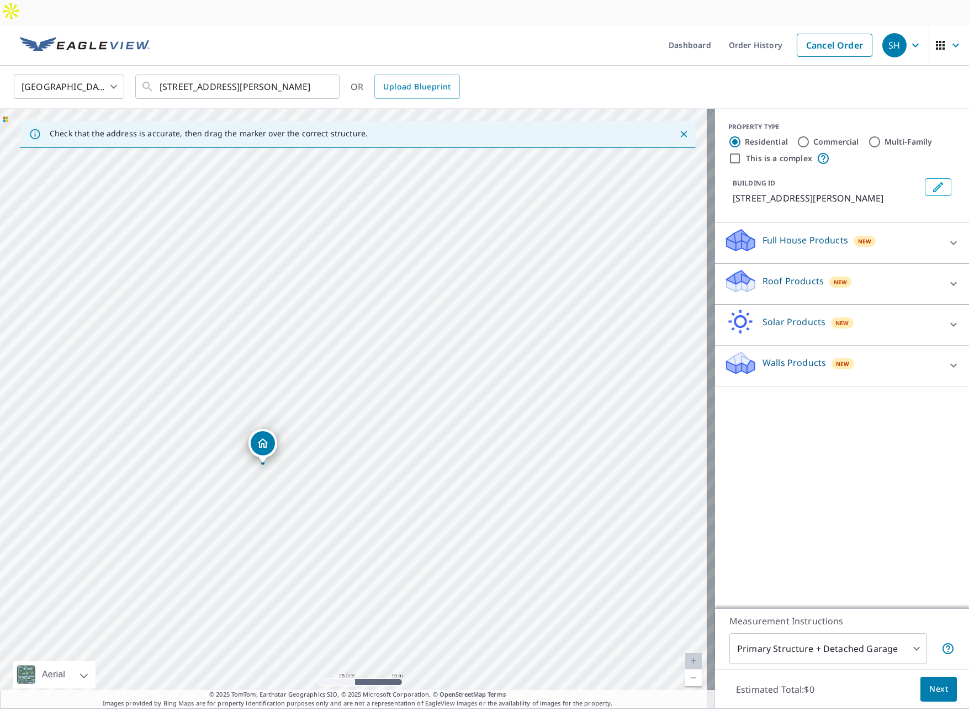
click at [836, 453] on div "PROPERTY TYPE Residential Commercial Multi-Family This is a complex BUILDING ID…" at bounding box center [842, 359] width 254 height 500
click at [778, 274] on p "Roof Products" at bounding box center [793, 280] width 61 height 13
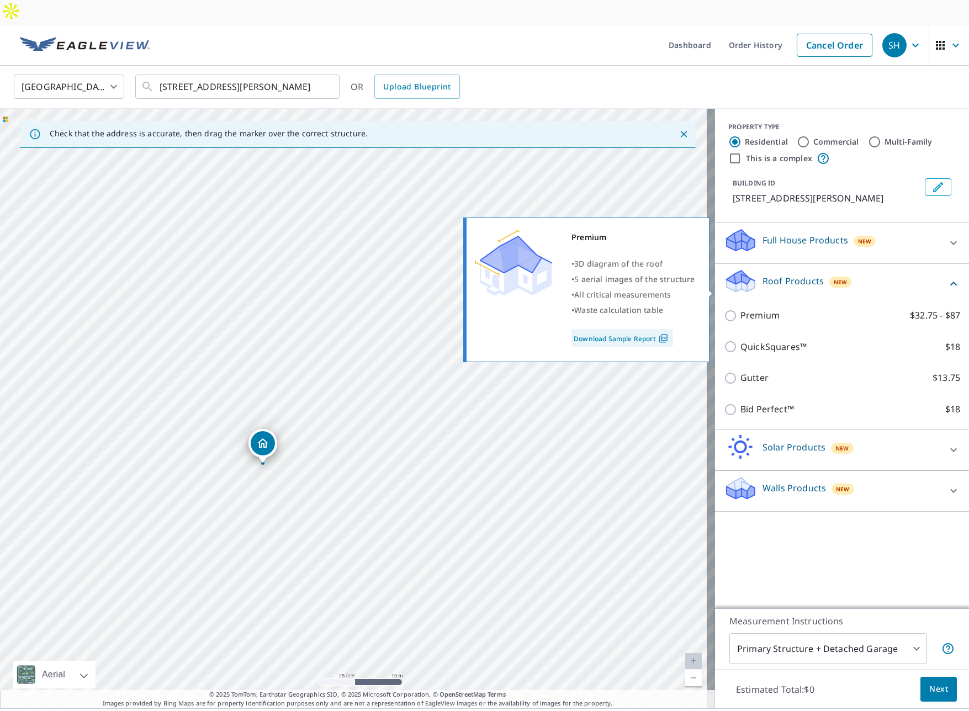
click at [724, 309] on input "Premium $32.75 - $87" at bounding box center [732, 315] width 17 height 13
checkbox input "true"
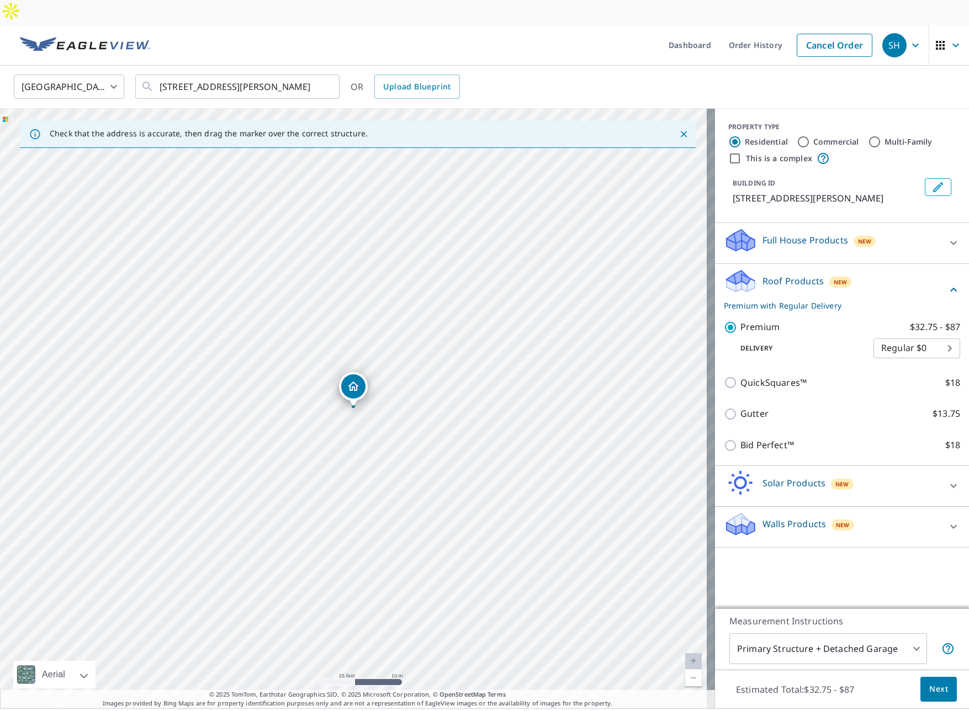
click at [881, 551] on div "PROPERTY TYPE Residential Commercial Multi-Family This is a complex BUILDING ID…" at bounding box center [842, 359] width 254 height 500
drag, startPoint x: 353, startPoint y: 362, endPoint x: 346, endPoint y: 282, distance: 80.9
drag, startPoint x: 356, startPoint y: 356, endPoint x: 363, endPoint y: 422, distance: 67.3
click at [417, 380] on div "1458 Ponderosa Dr Ridgway, CO 81432" at bounding box center [357, 409] width 715 height 600
click at [929, 683] on span "Next" at bounding box center [938, 690] width 19 height 14
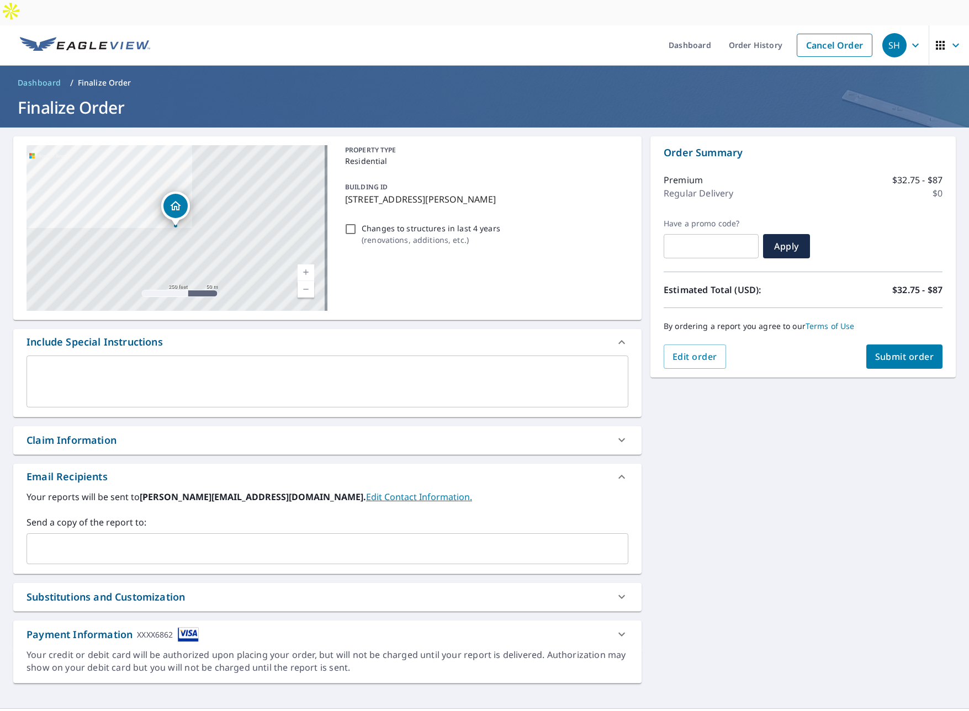
click at [886, 351] on span "Submit order" at bounding box center [904, 357] width 59 height 12
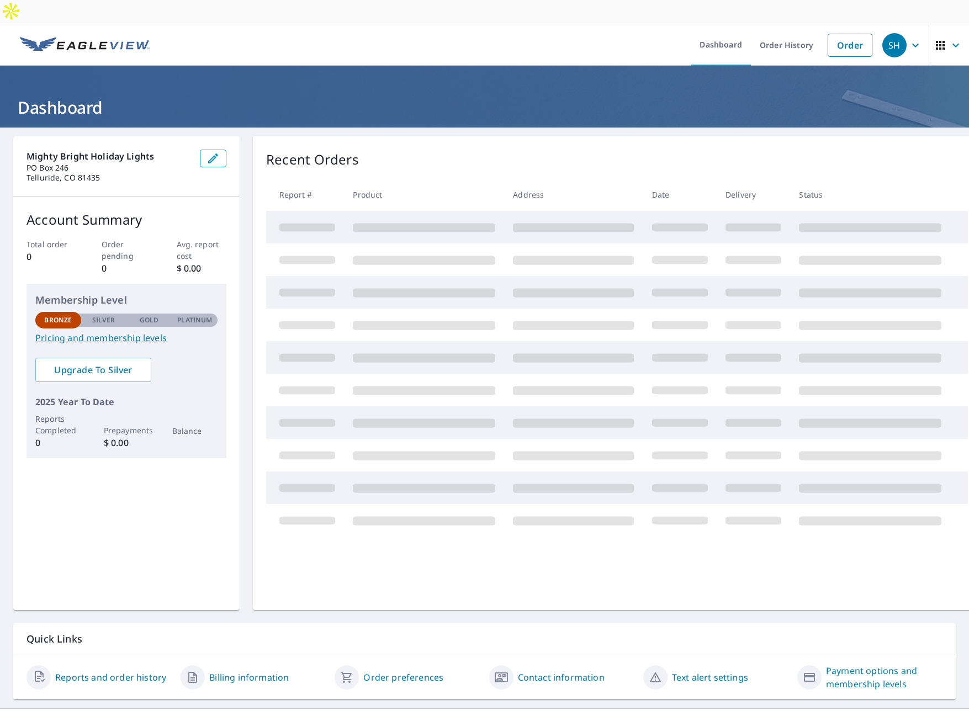
click at [938, 39] on icon "button" at bounding box center [940, 45] width 13 height 13
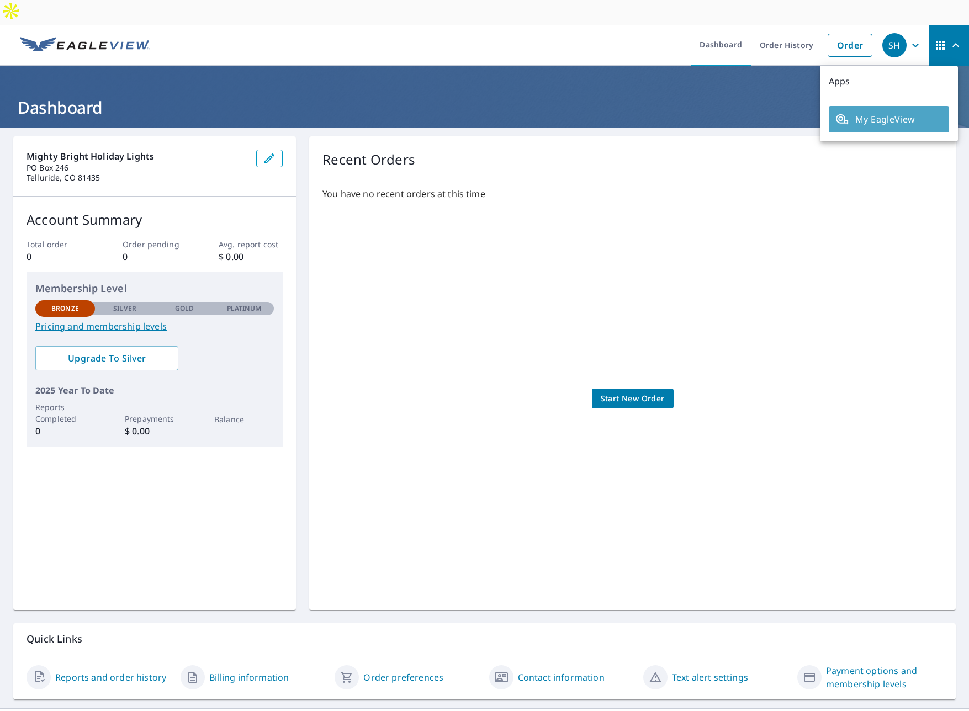
click at [898, 113] on span "My EagleView" at bounding box center [888, 119] width 107 height 13
